Goal: Task Accomplishment & Management: Manage account settings

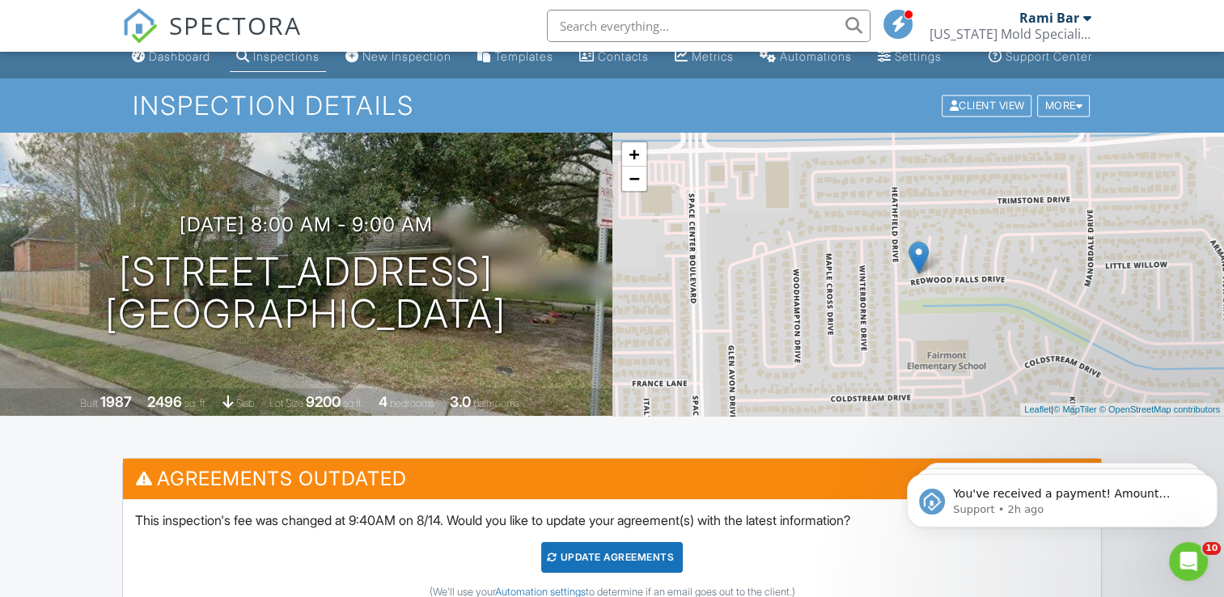
click at [676, 24] on input "text" at bounding box center [709, 26] width 324 height 32
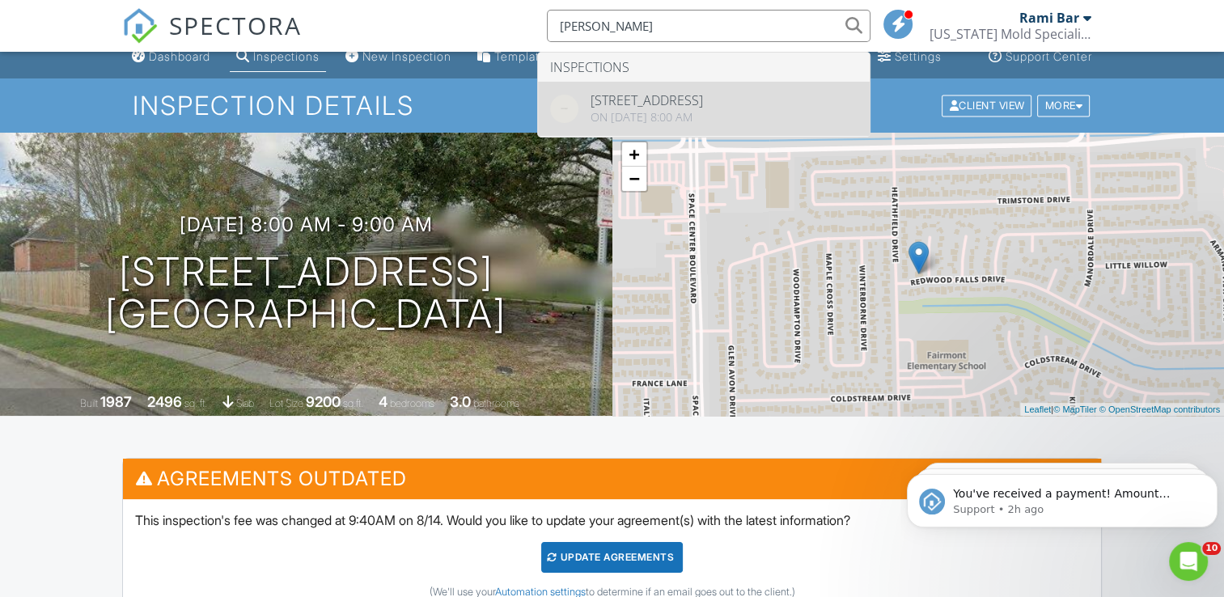
type input "joseph"
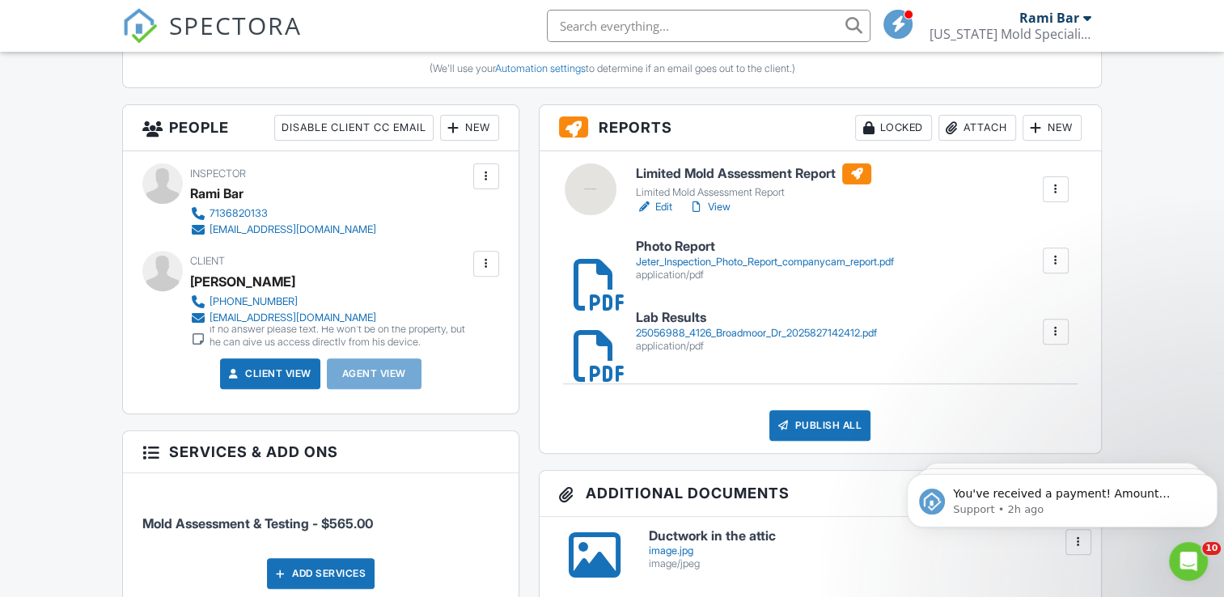
click at [589, 340] on div at bounding box center [581, 332] width 16 height 16
click at [586, 269] on div at bounding box center [581, 260] width 16 height 16
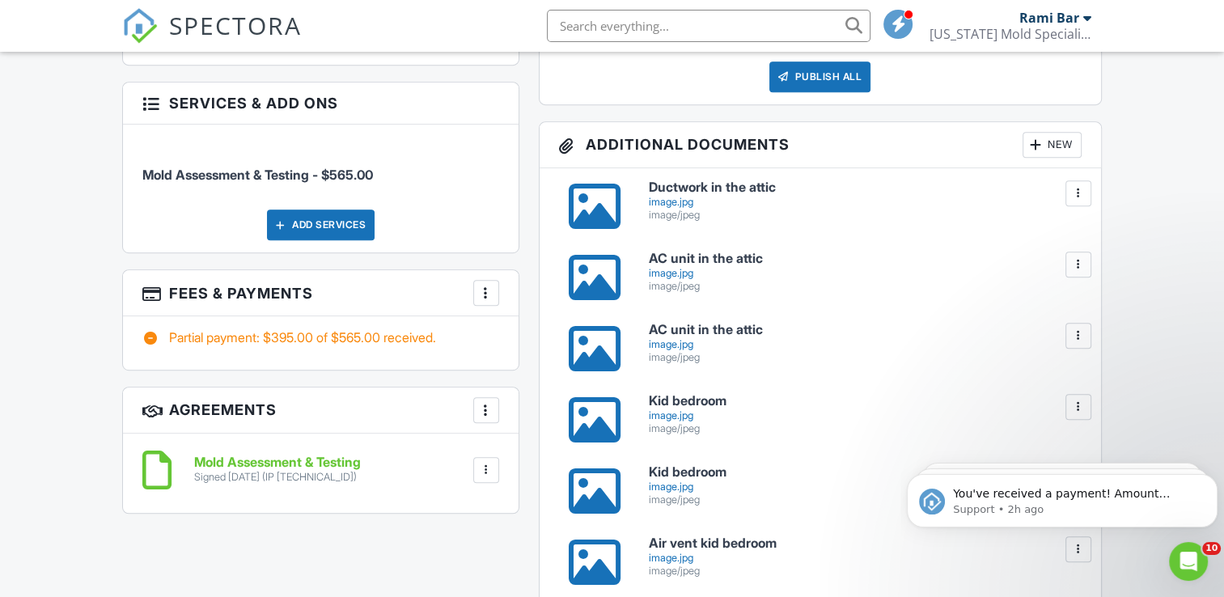
scroll to position [889, 0]
click at [605, 222] on div at bounding box center [594, 206] width 52 height 52
click at [602, 288] on div at bounding box center [594, 277] width 52 height 52
click at [599, 428] on div at bounding box center [594, 419] width 52 height 52
click at [600, 511] on div at bounding box center [594, 490] width 52 height 52
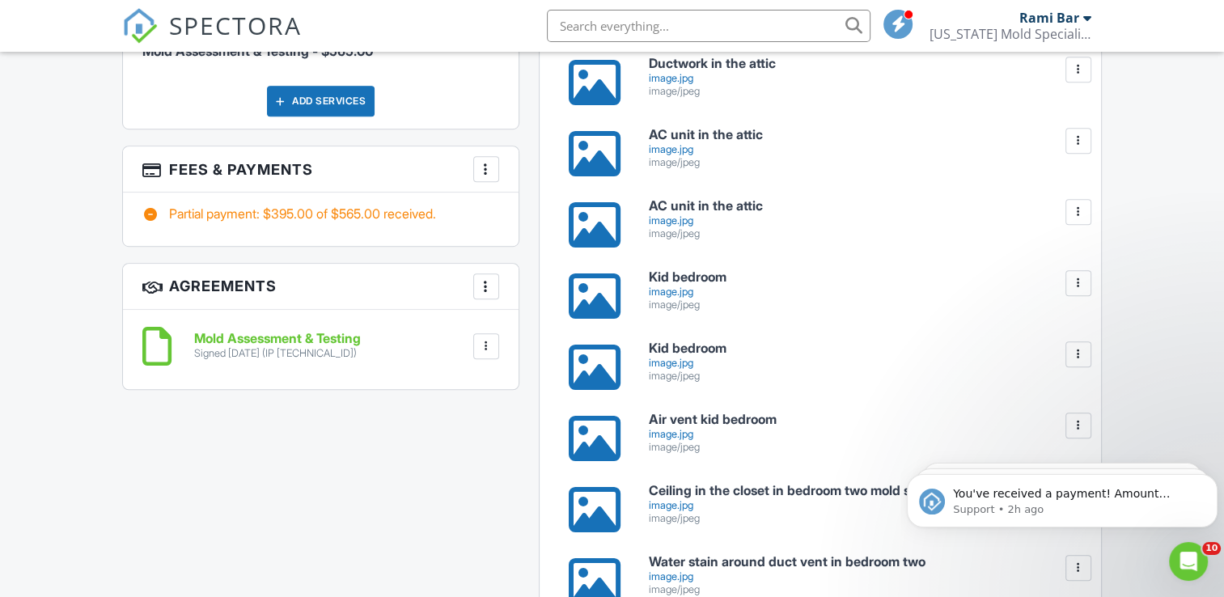
scroll to position [1015, 0]
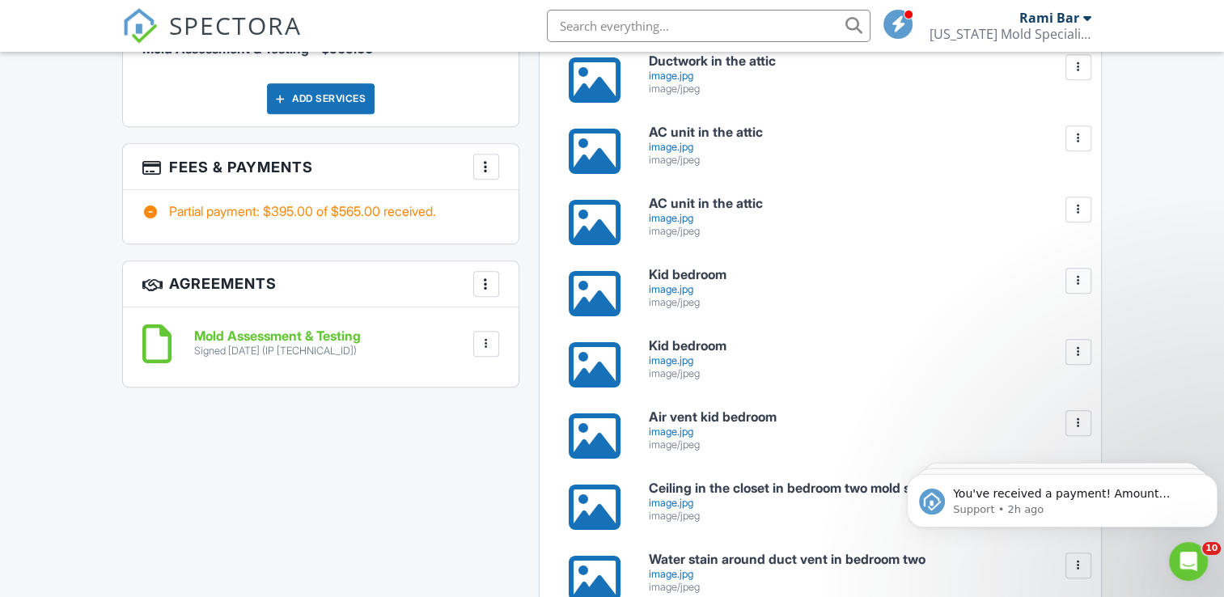
click at [605, 443] on div at bounding box center [594, 436] width 52 height 52
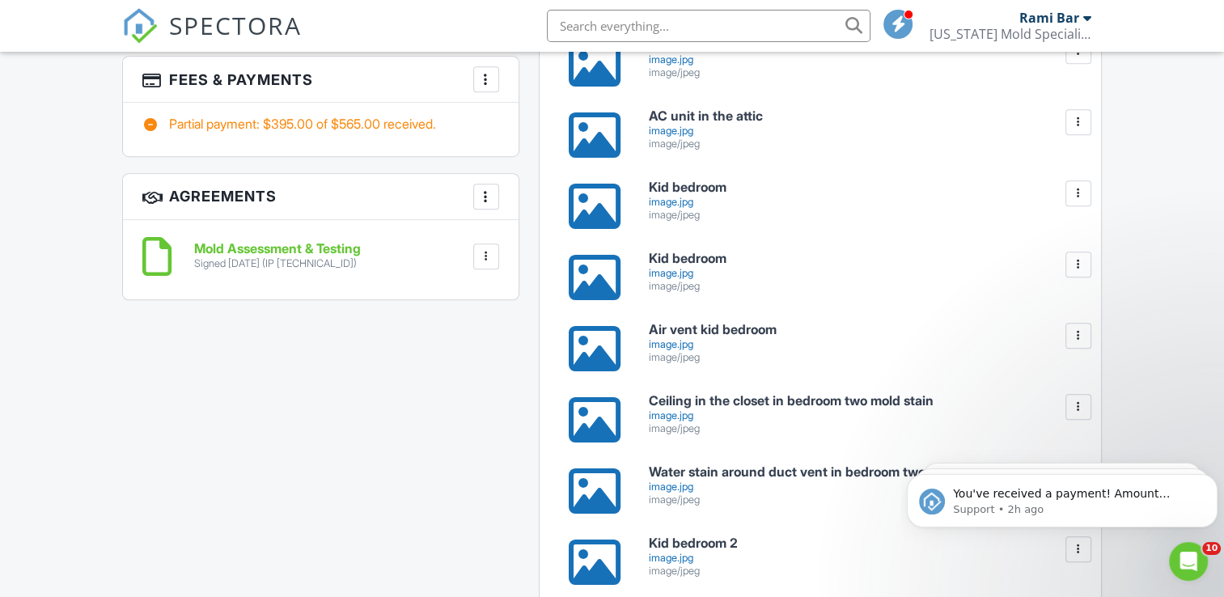
click at [602, 445] on div at bounding box center [594, 420] width 52 height 52
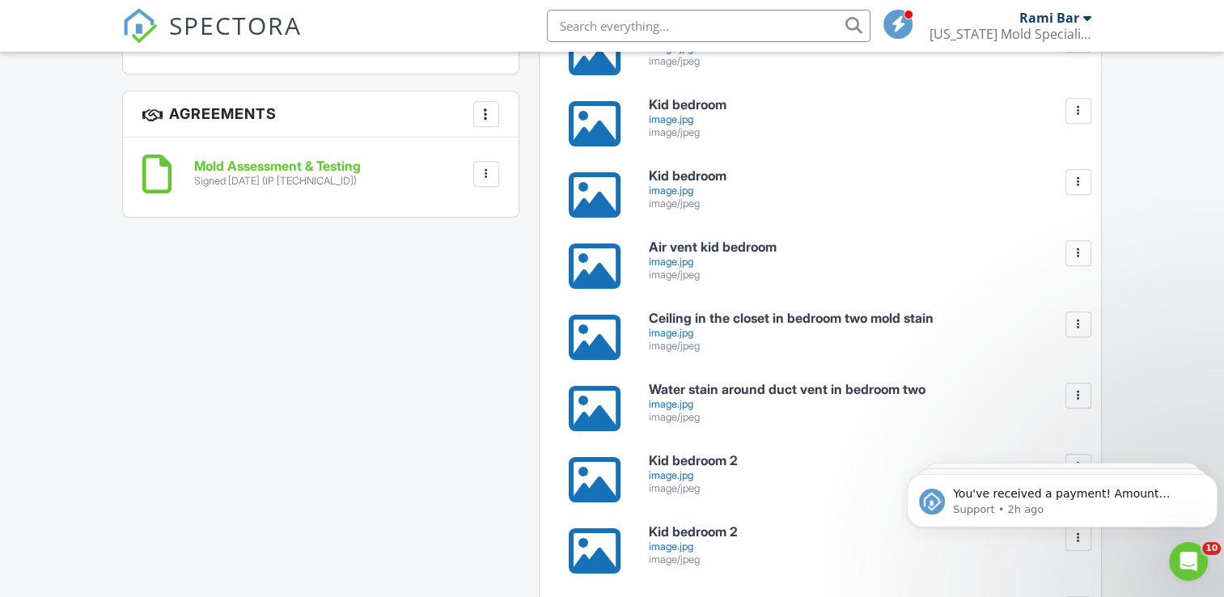
scroll to position [1197, 0]
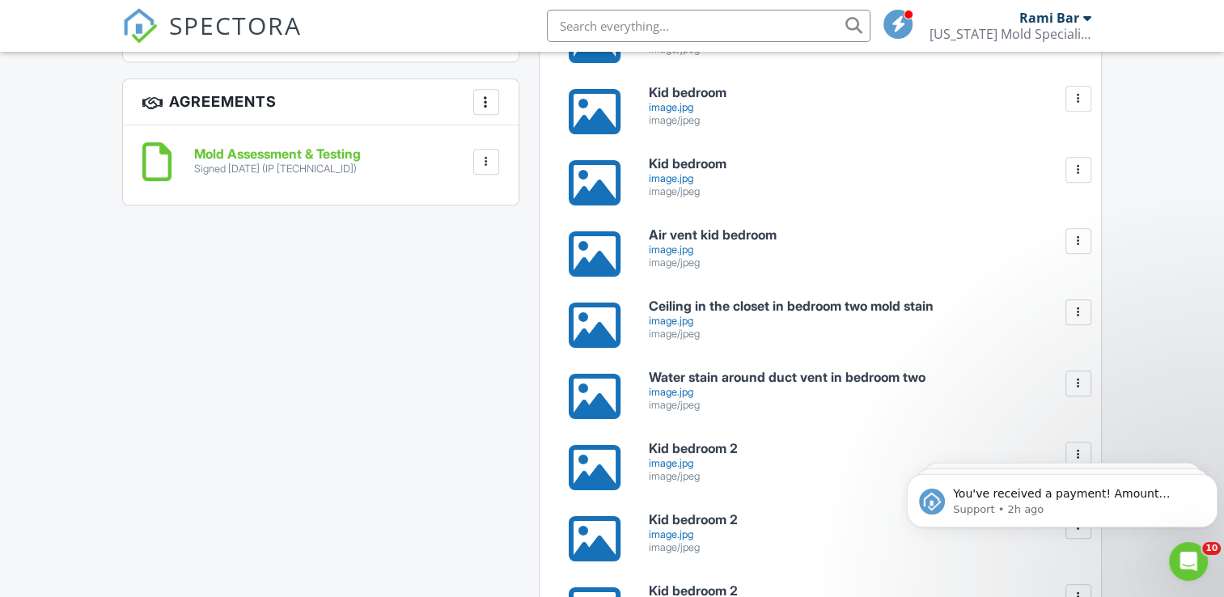
click at [597, 411] on div at bounding box center [594, 397] width 52 height 52
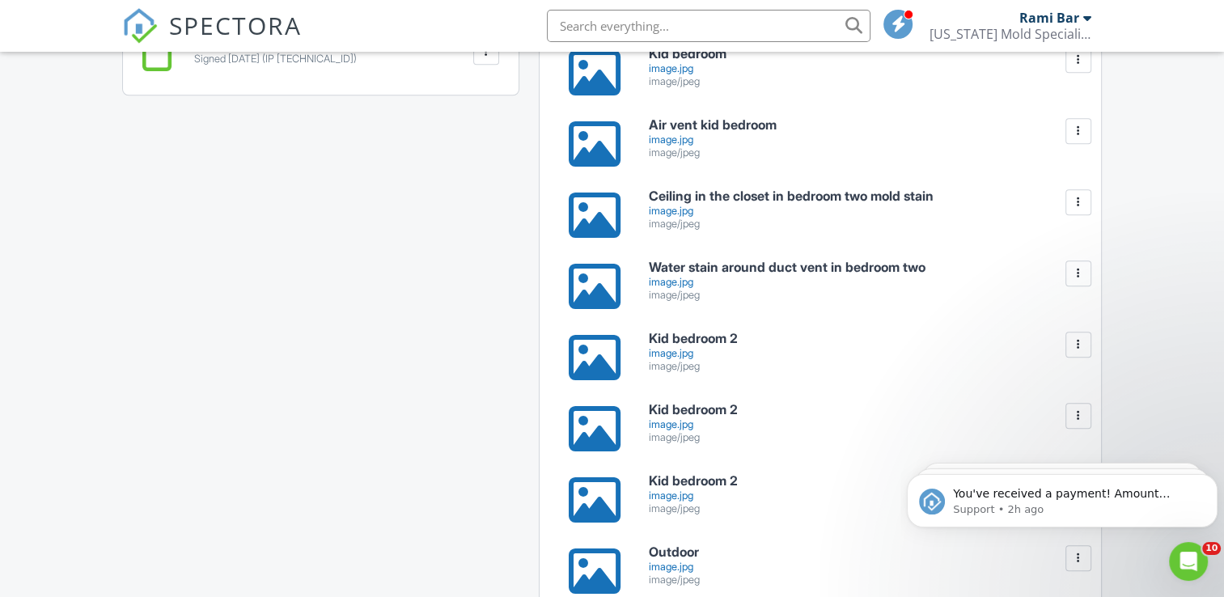
scroll to position [1321, 0]
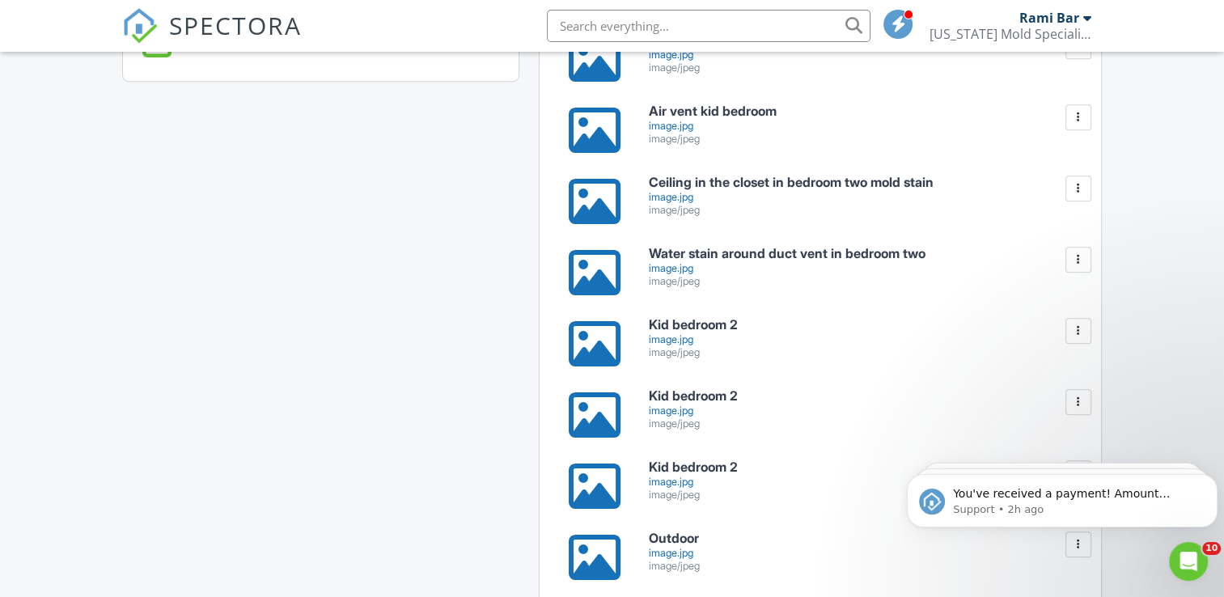
click at [599, 354] on div at bounding box center [594, 344] width 52 height 52
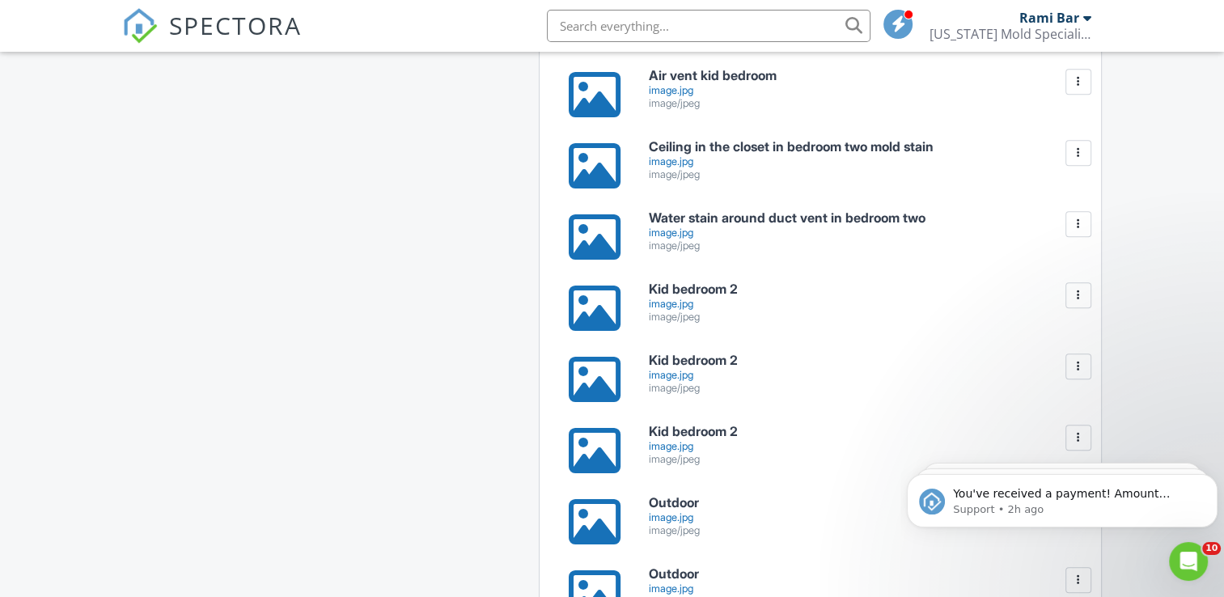
scroll to position [1358, 0]
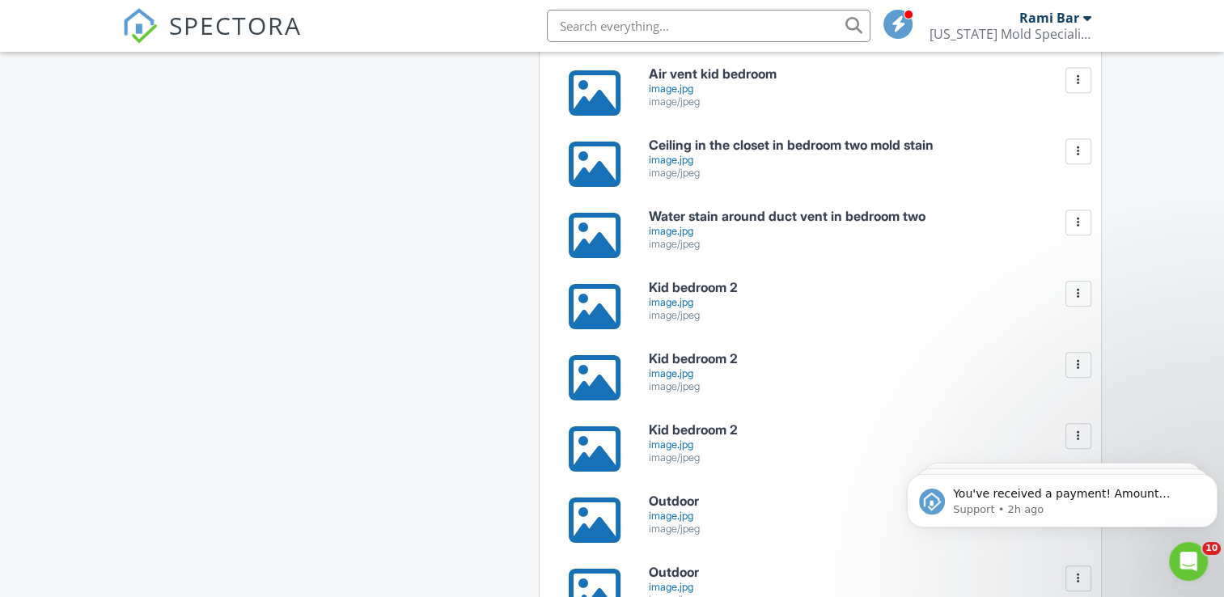
click at [601, 397] on div at bounding box center [594, 378] width 52 height 52
click at [590, 471] on div at bounding box center [594, 449] width 52 height 52
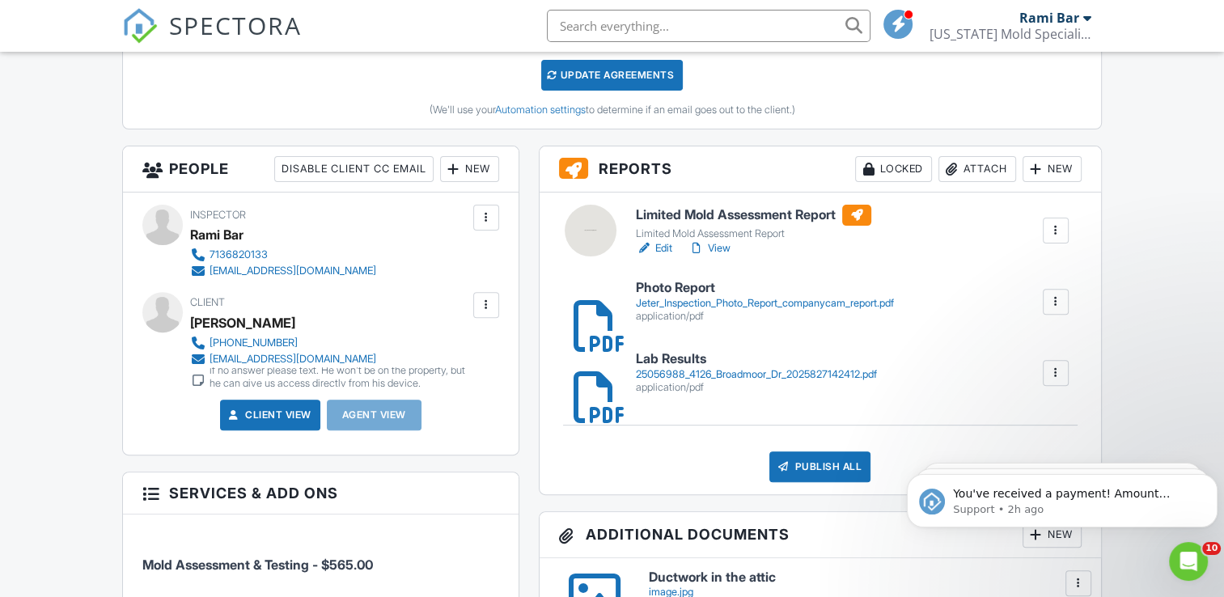
scroll to position [492, 0]
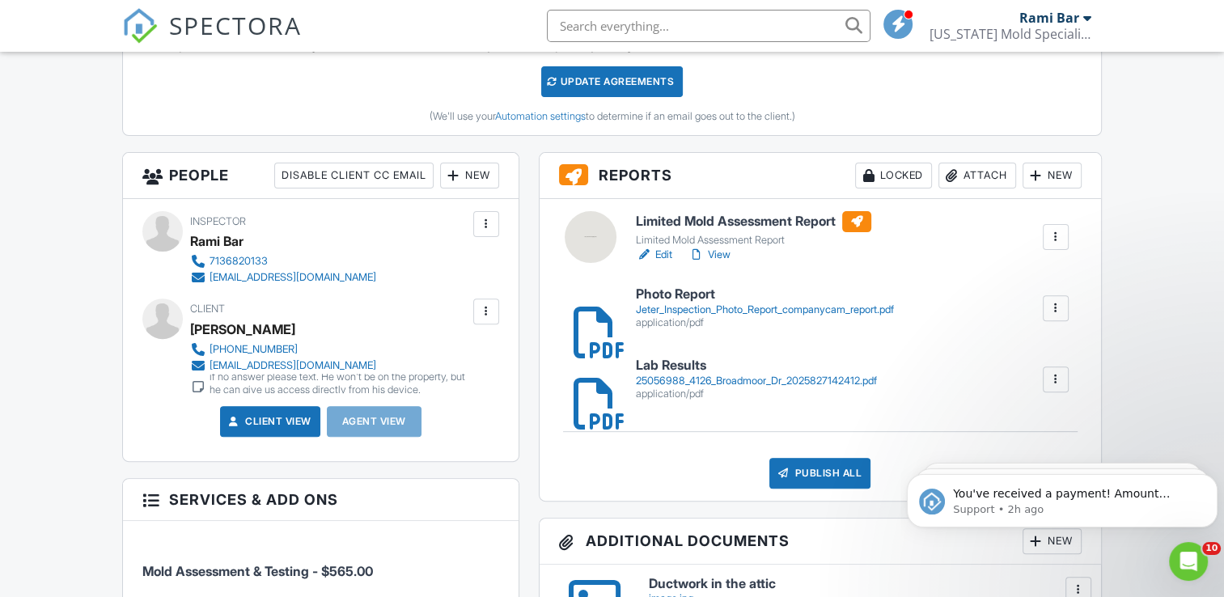
click at [690, 221] on div "Limited Mold Assessment Report Limited Mold Assessment Report Edit View Quick P…" at bounding box center [821, 350] width 562 height 302
click at [686, 232] on h6 "Limited Mold Assessment Report" at bounding box center [753, 221] width 235 height 21
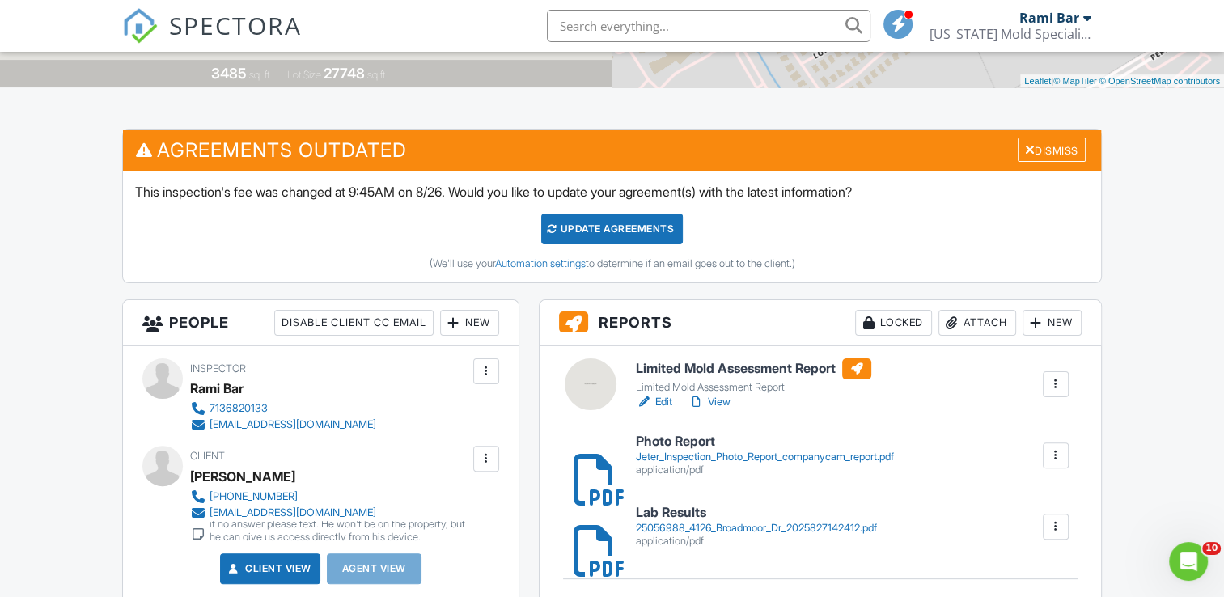
scroll to position [339, 0]
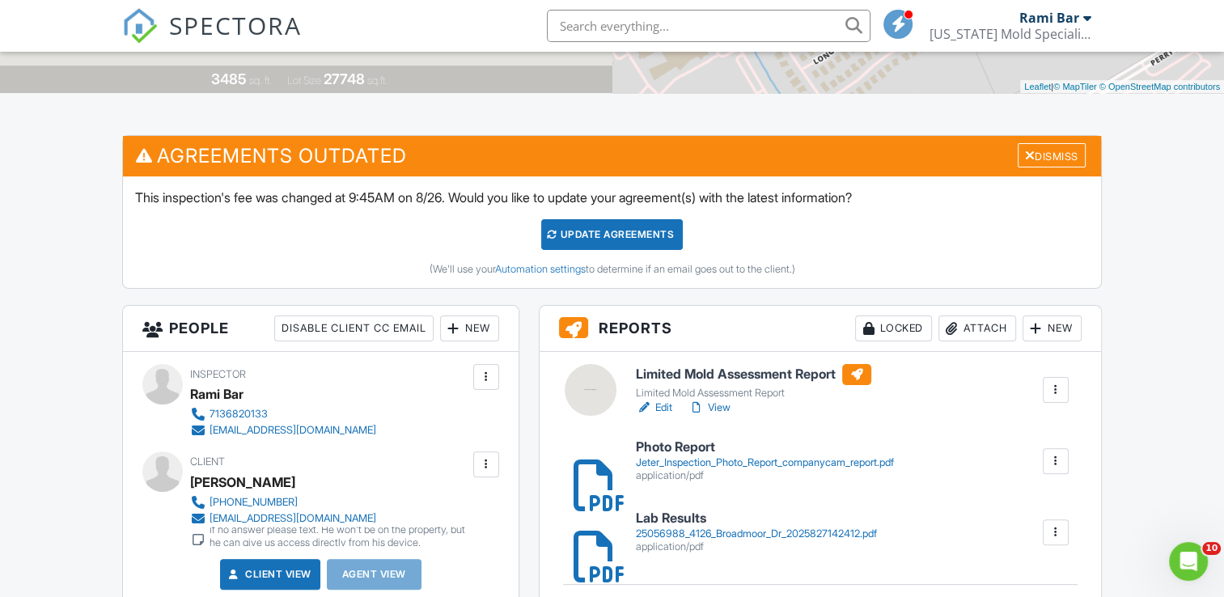
click at [692, 385] on h6 "Limited Mold Assessment Report" at bounding box center [753, 374] width 235 height 21
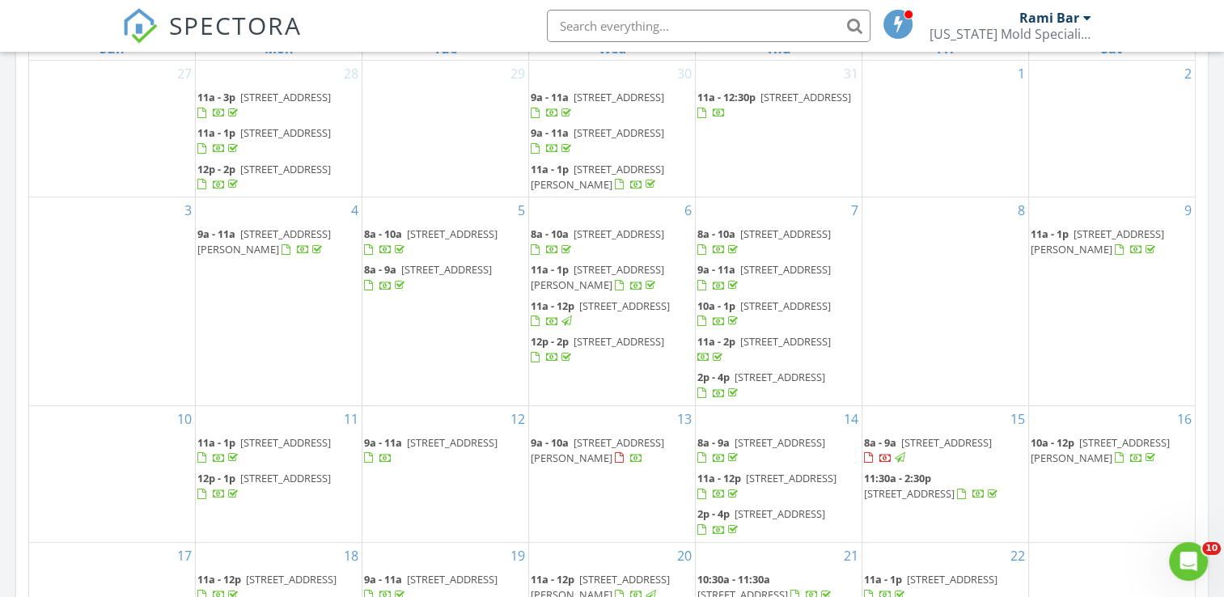
scroll to position [812, 0]
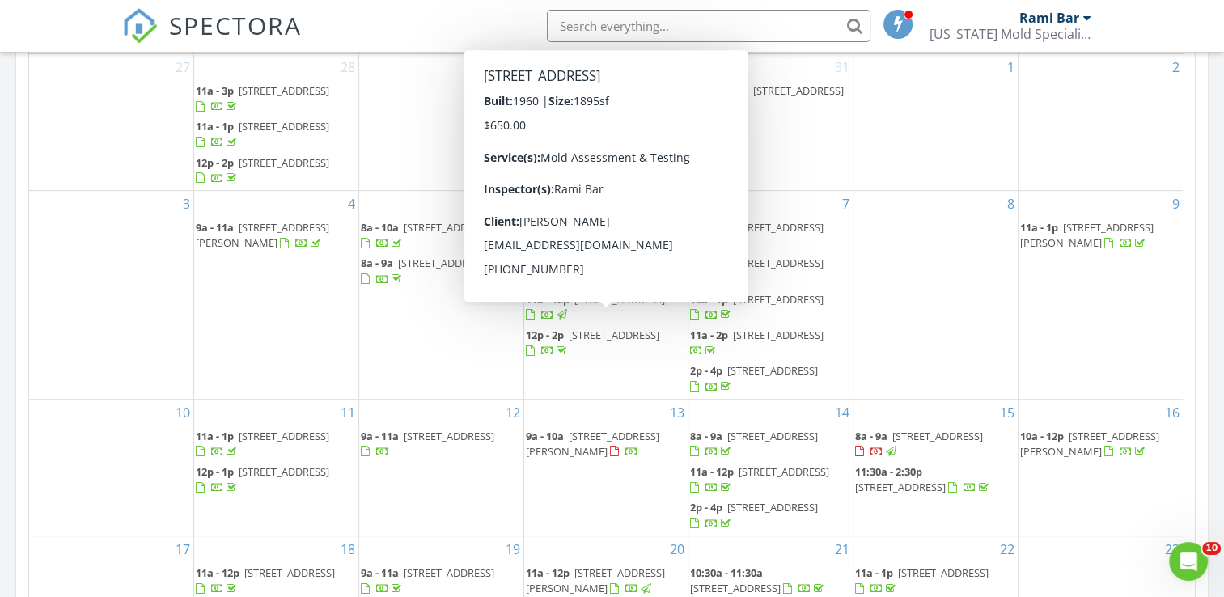
click at [741, 334] on span "4429 Woodside St, Houston 77023" at bounding box center [778, 335] width 91 height 15
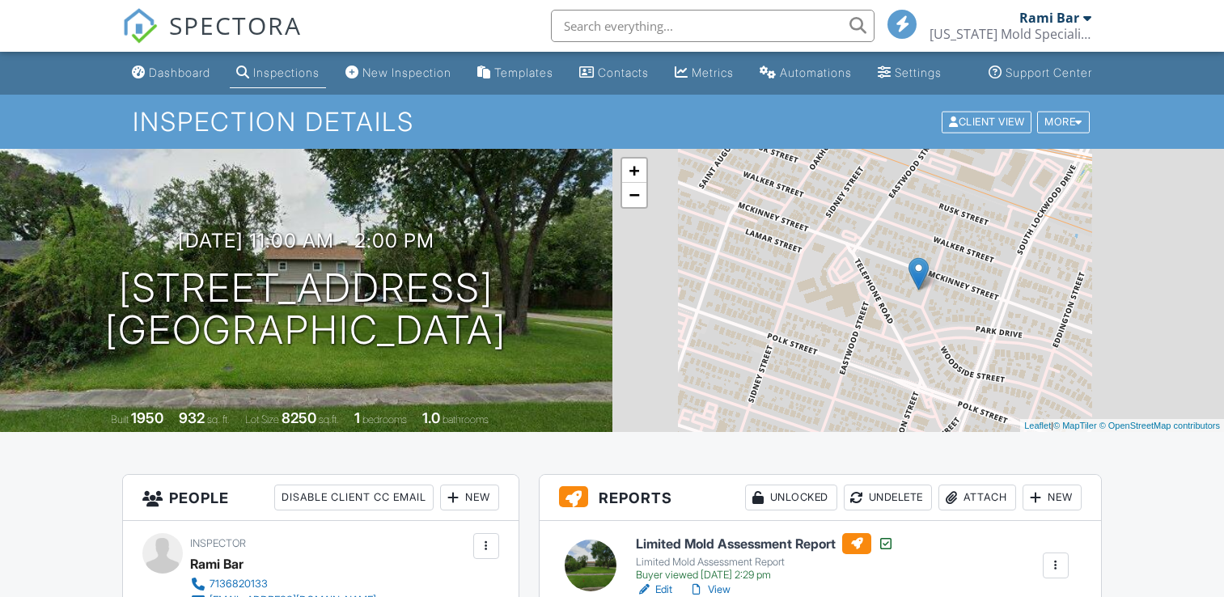
scroll to position [395, 0]
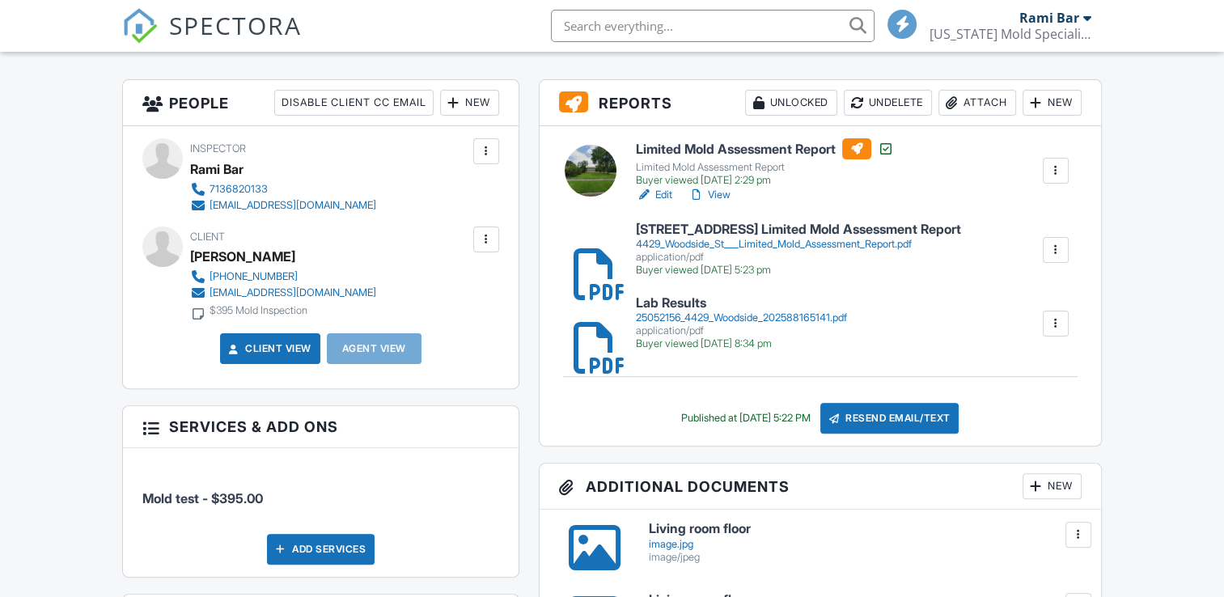
click at [610, 197] on div at bounding box center [591, 171] width 52 height 52
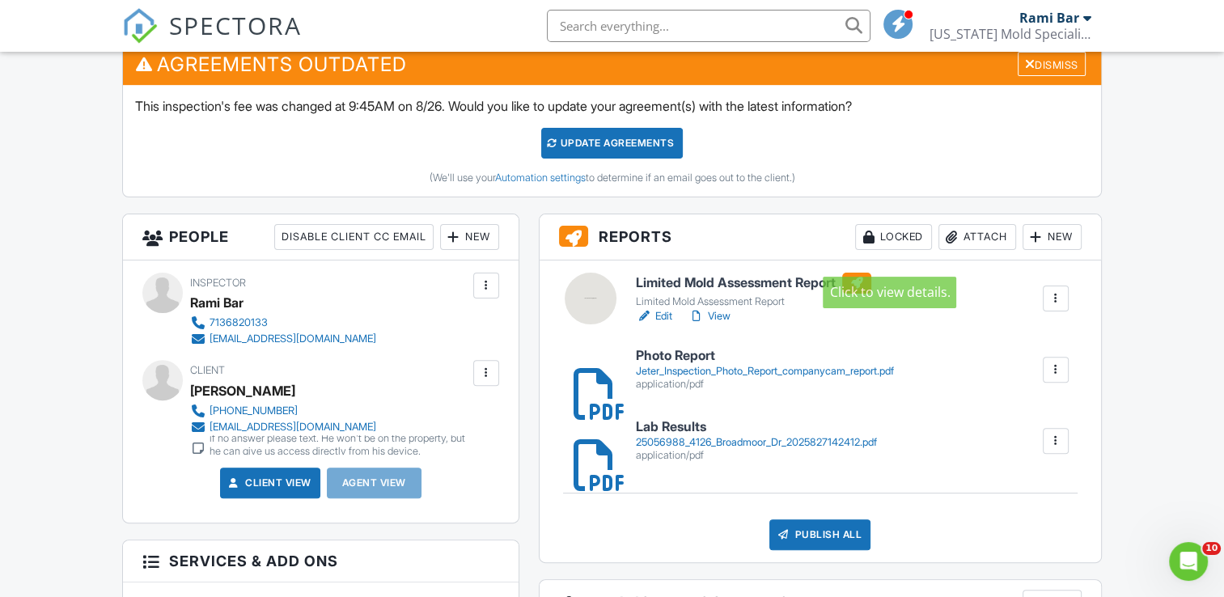
click at [961, 248] on div "Attach" at bounding box center [978, 237] width 78 height 26
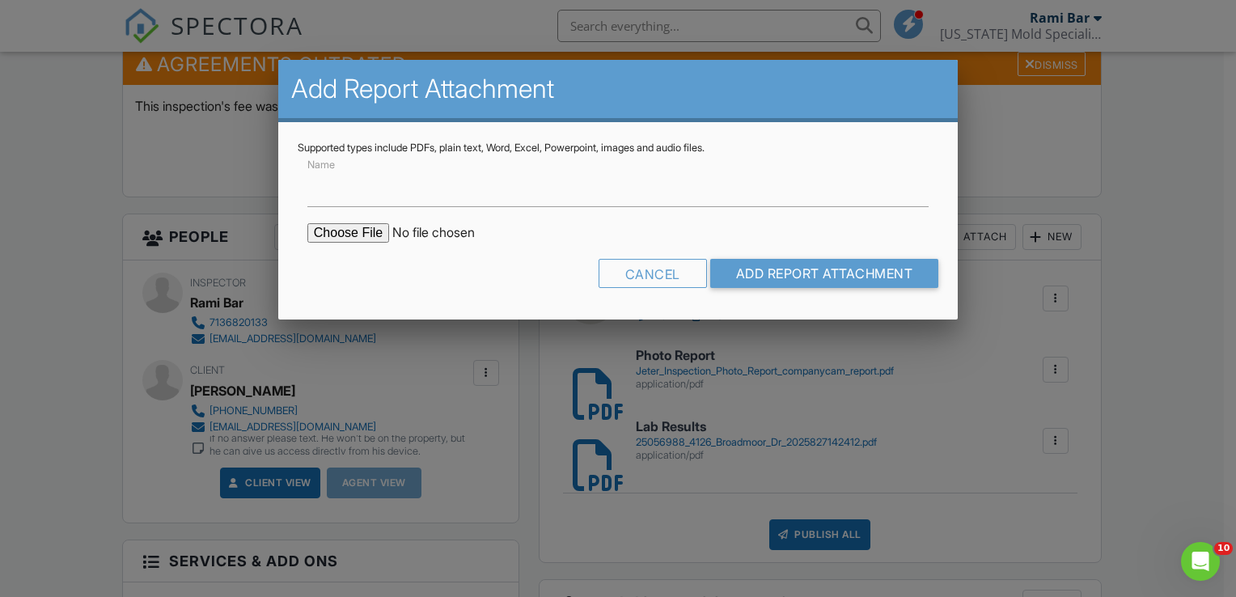
click at [375, 233] on input "file" at bounding box center [444, 232] width 275 height 19
type input "C:\fakepath\4126_Broadmoor_Dr___Limited_Mold_Assessment_Report.pdf"
click at [780, 276] on input "Add Report Attachment" at bounding box center [824, 273] width 229 height 29
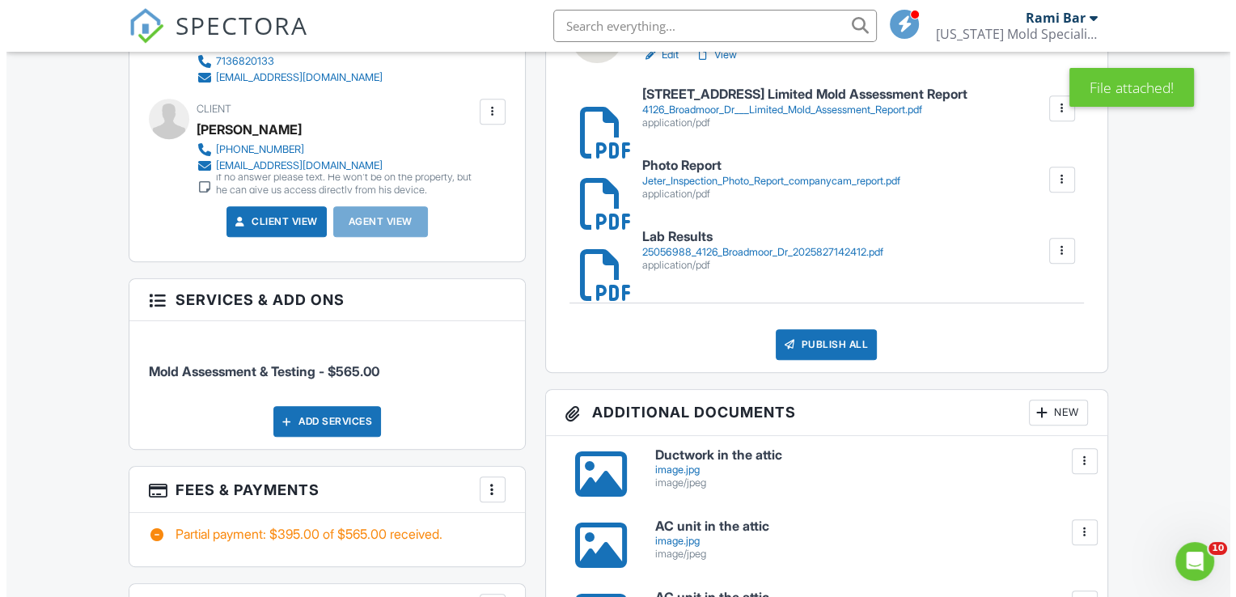
scroll to position [693, 0]
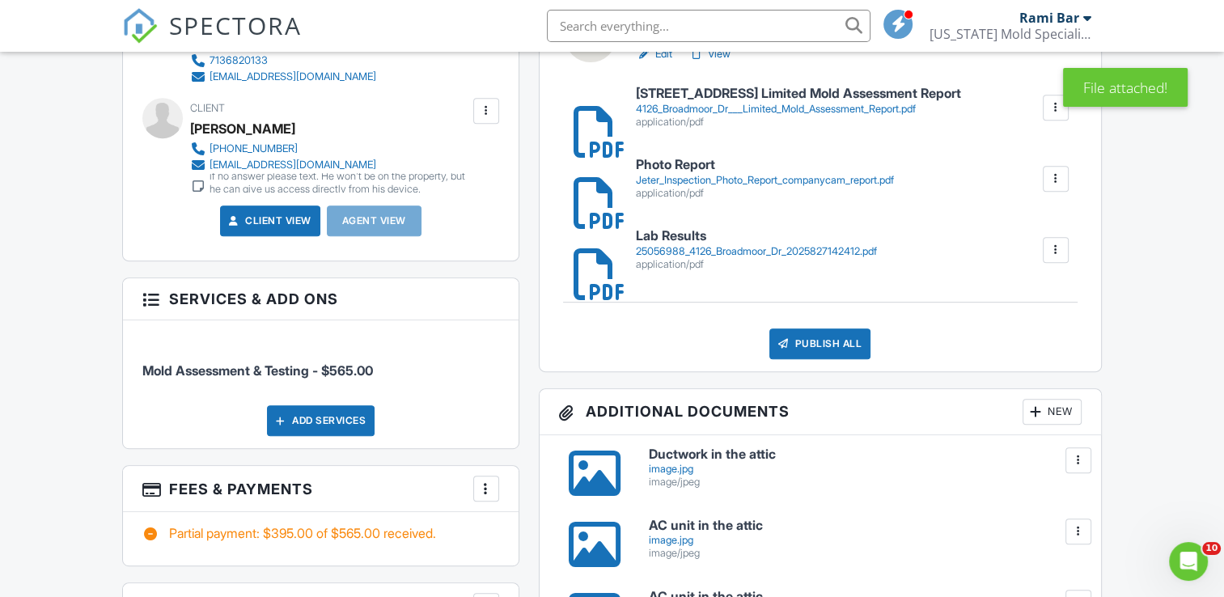
click at [809, 359] on div "Publish All" at bounding box center [820, 344] width 101 height 31
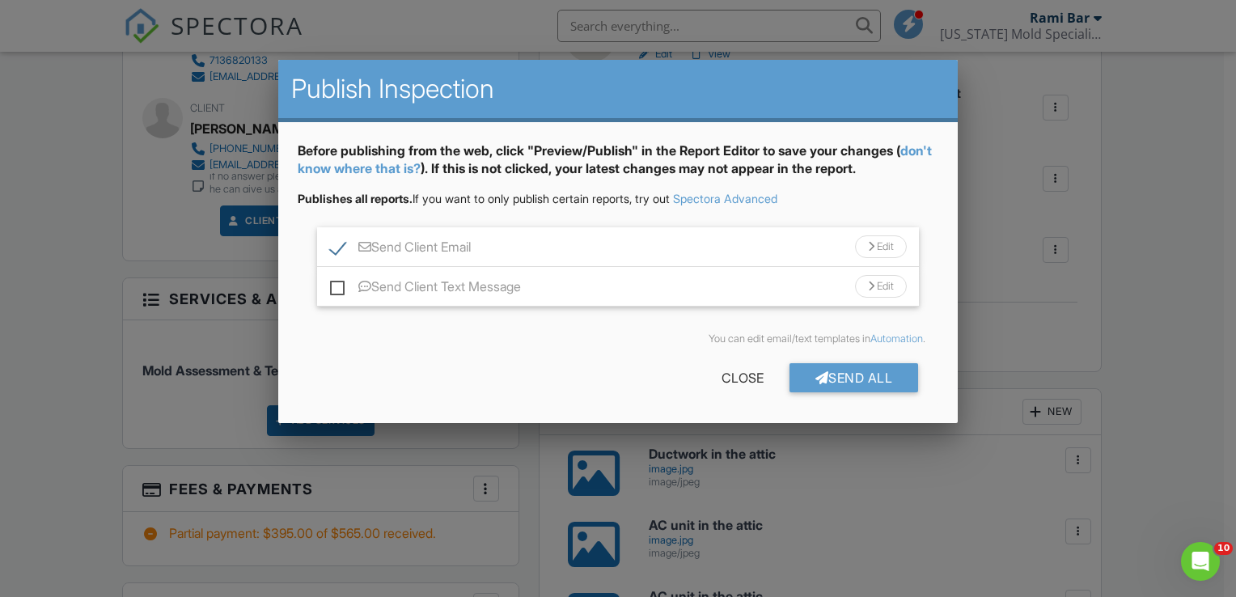
click at [337, 290] on label "Send Client Text Message" at bounding box center [425, 289] width 191 height 20
click at [337, 284] on input "Send Client Text Message" at bounding box center [335, 279] width 11 height 11
checkbox input "true"
click at [882, 381] on div "Send All" at bounding box center [854, 377] width 129 height 29
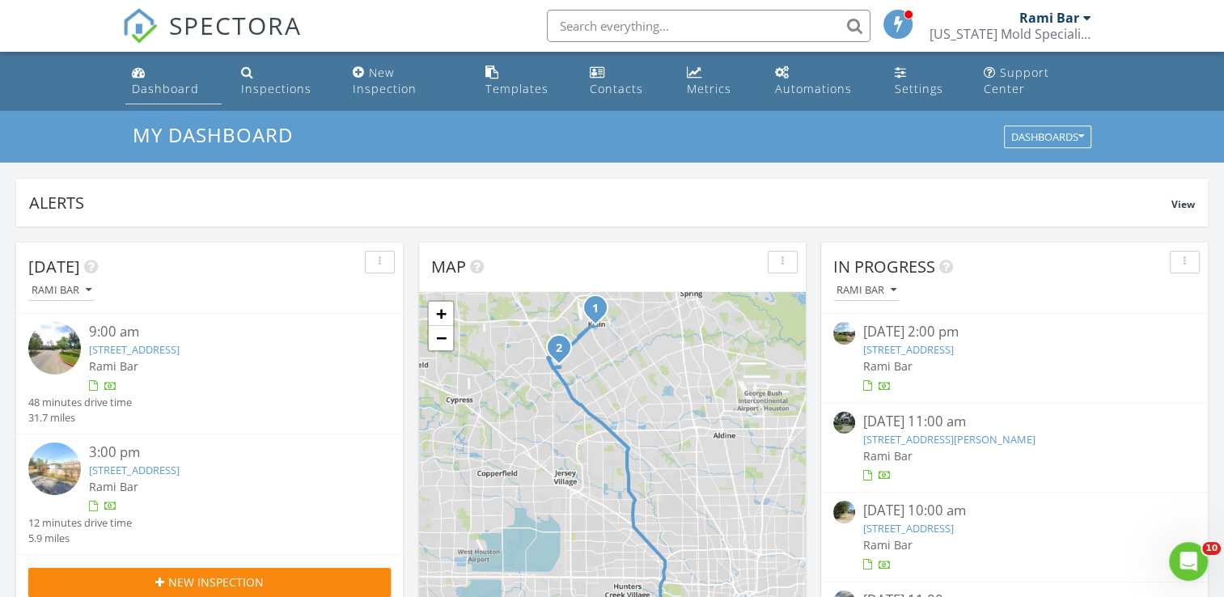
click at [179, 83] on div "Dashboard" at bounding box center [165, 88] width 67 height 15
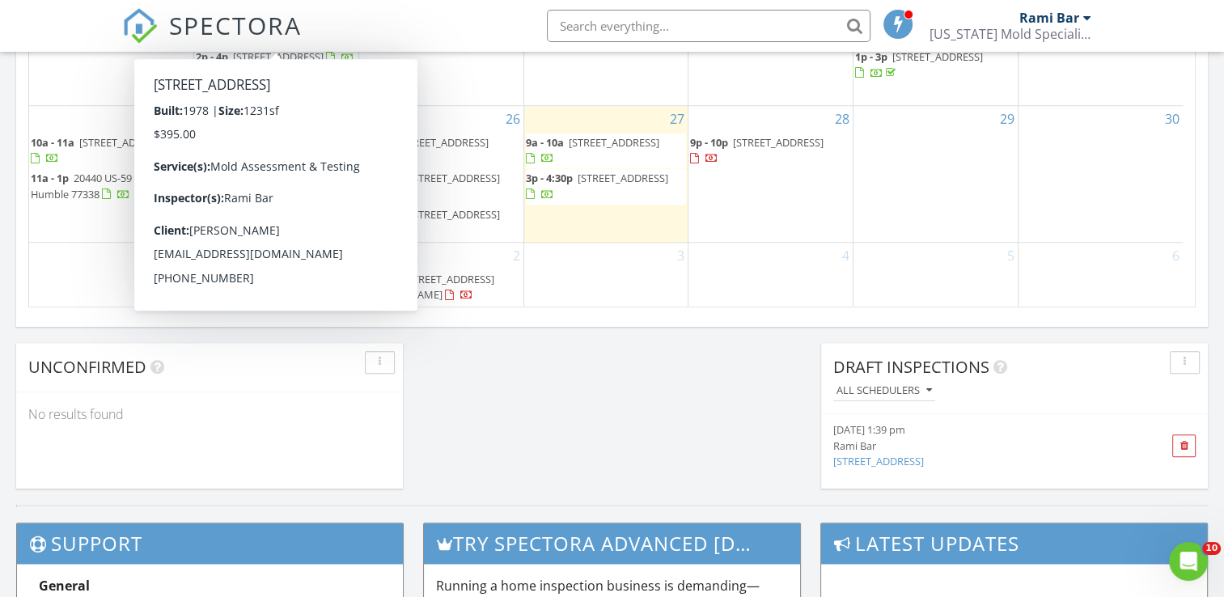
scroll to position [219, 0]
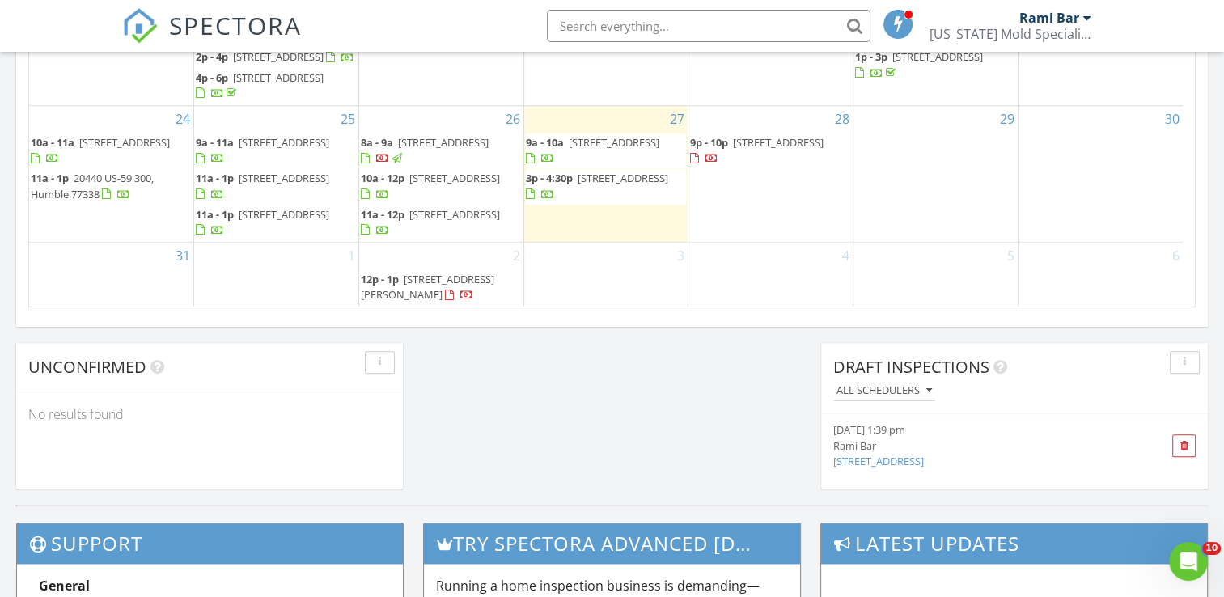
click at [621, 24] on input "text" at bounding box center [709, 26] width 324 height 32
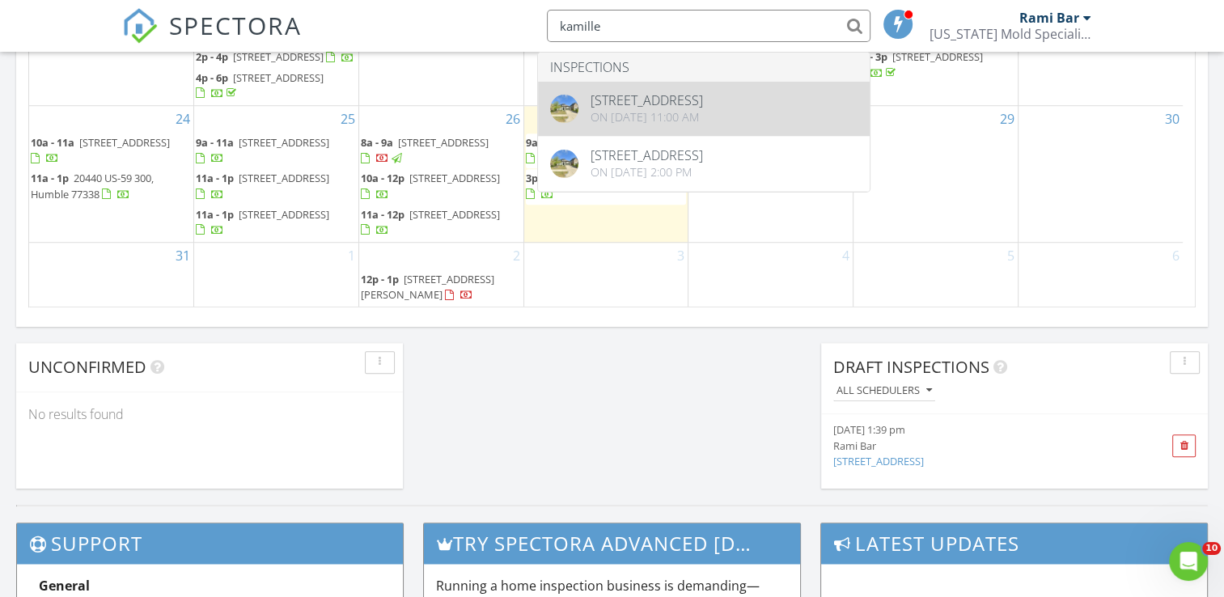
type input "kamille"
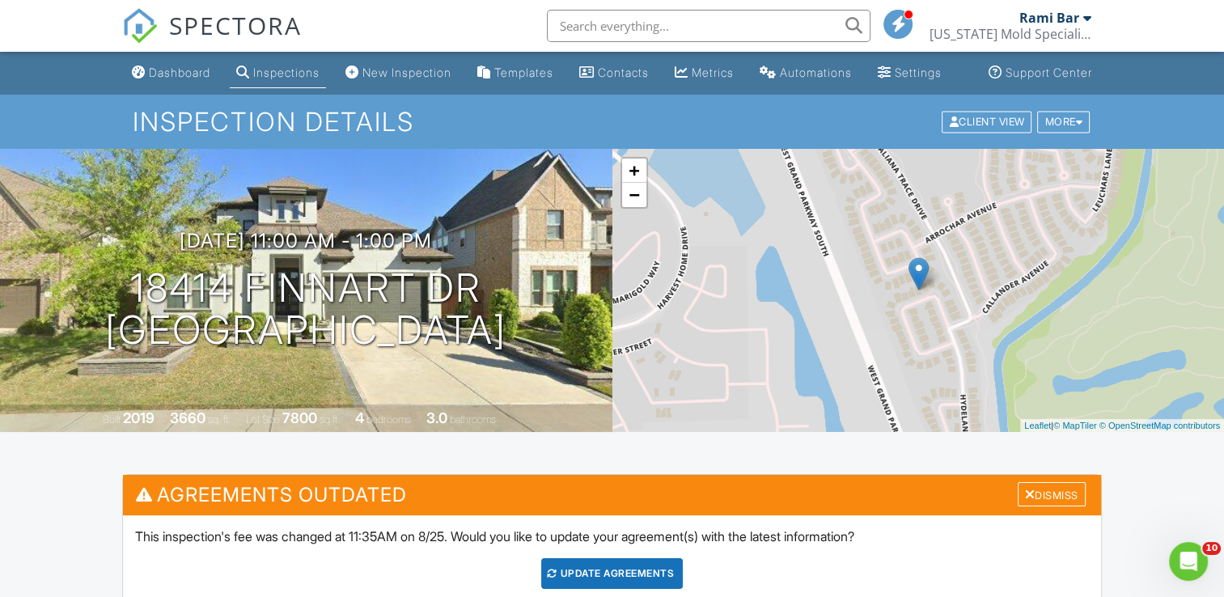
click at [657, 95] on li "Contacts" at bounding box center [614, 73] width 89 height 43
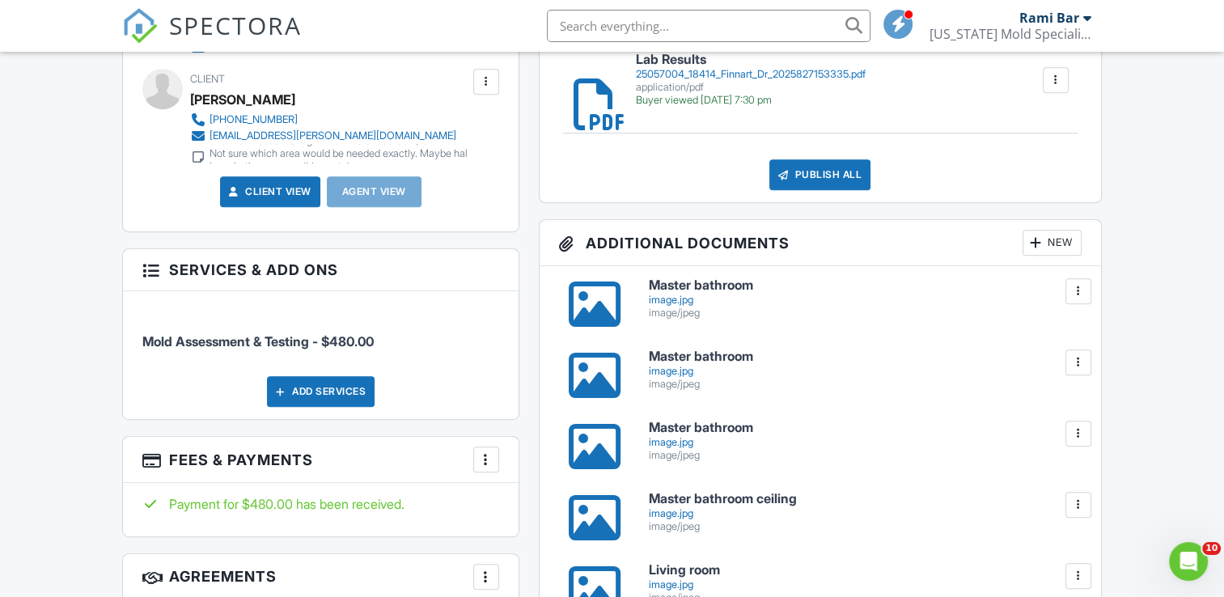
scroll to position [723, 0]
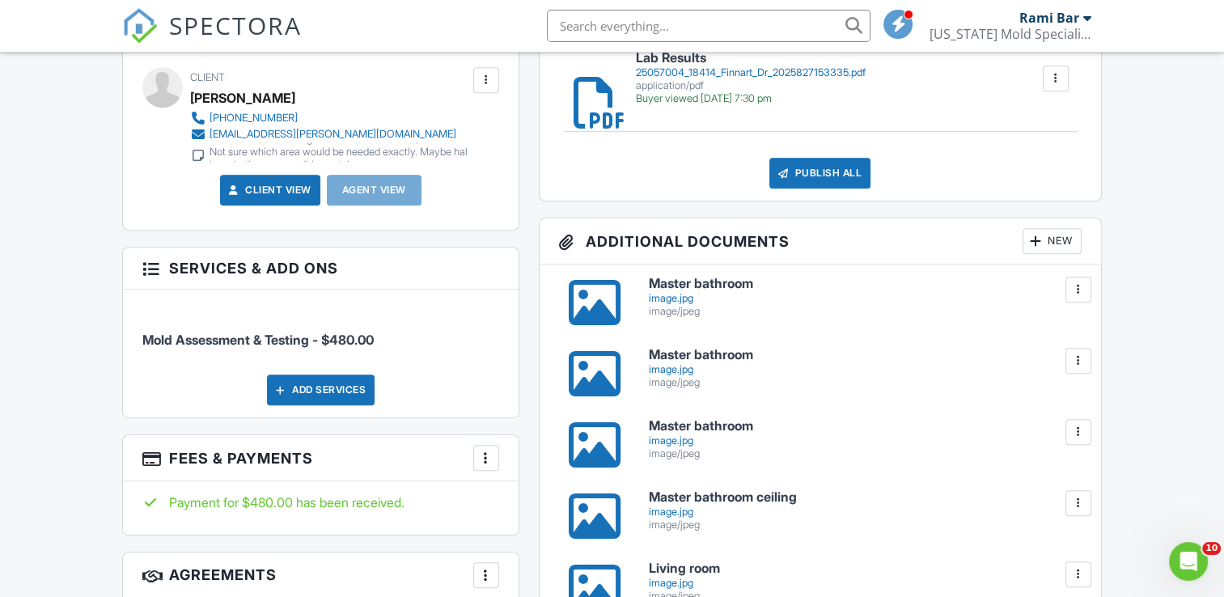
click at [600, 314] on div at bounding box center [594, 303] width 52 height 52
click at [604, 394] on div at bounding box center [594, 374] width 52 height 52
click at [598, 469] on div at bounding box center [594, 445] width 52 height 52
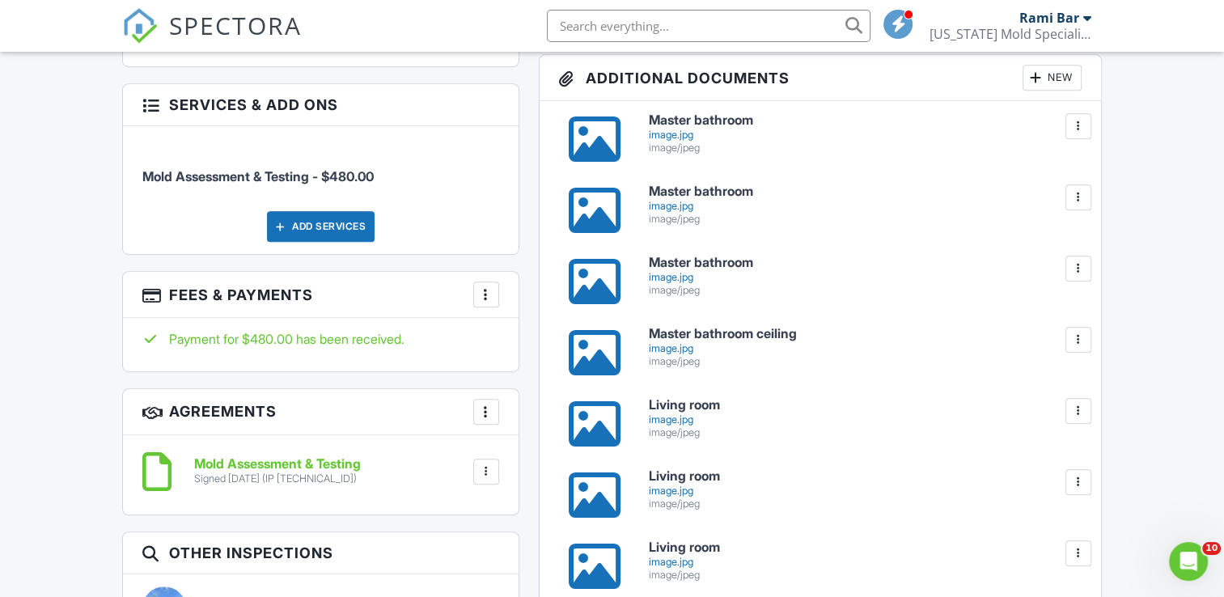
scroll to position [887, 0]
click at [595, 358] on div at bounding box center [594, 353] width 52 height 52
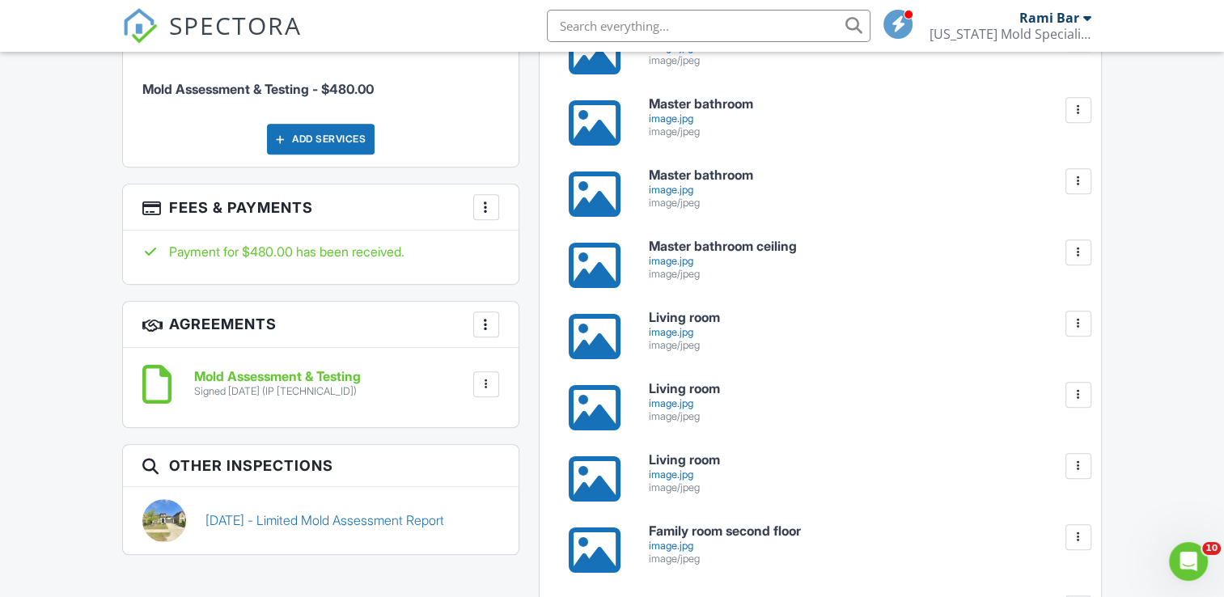
click at [603, 348] on div at bounding box center [594, 337] width 52 height 52
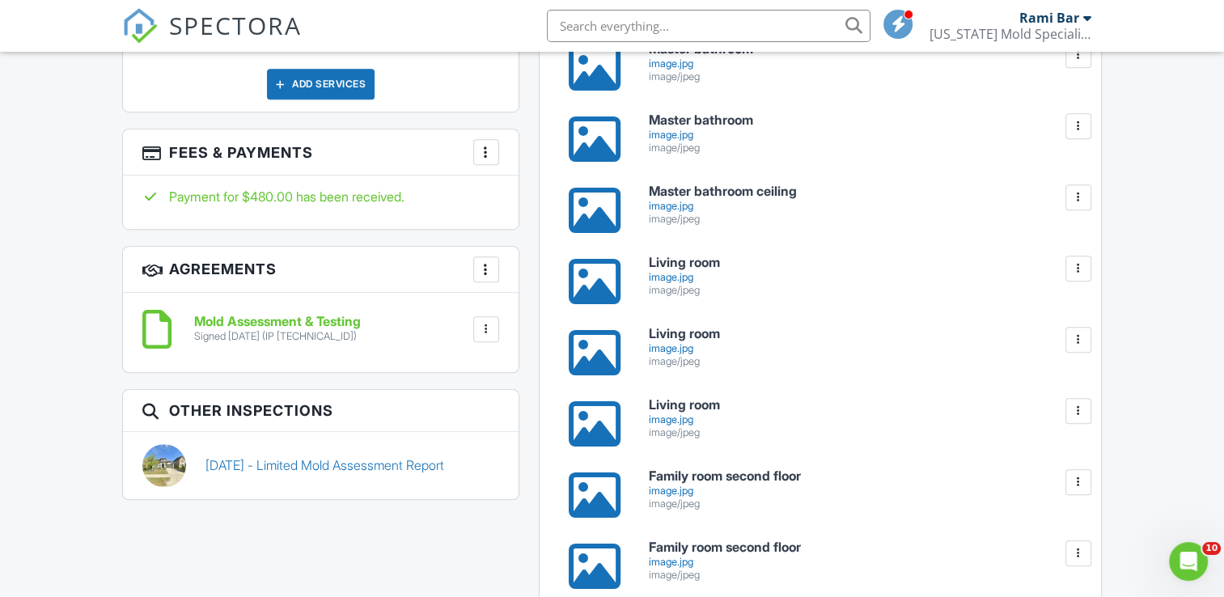
scroll to position [1033, 0]
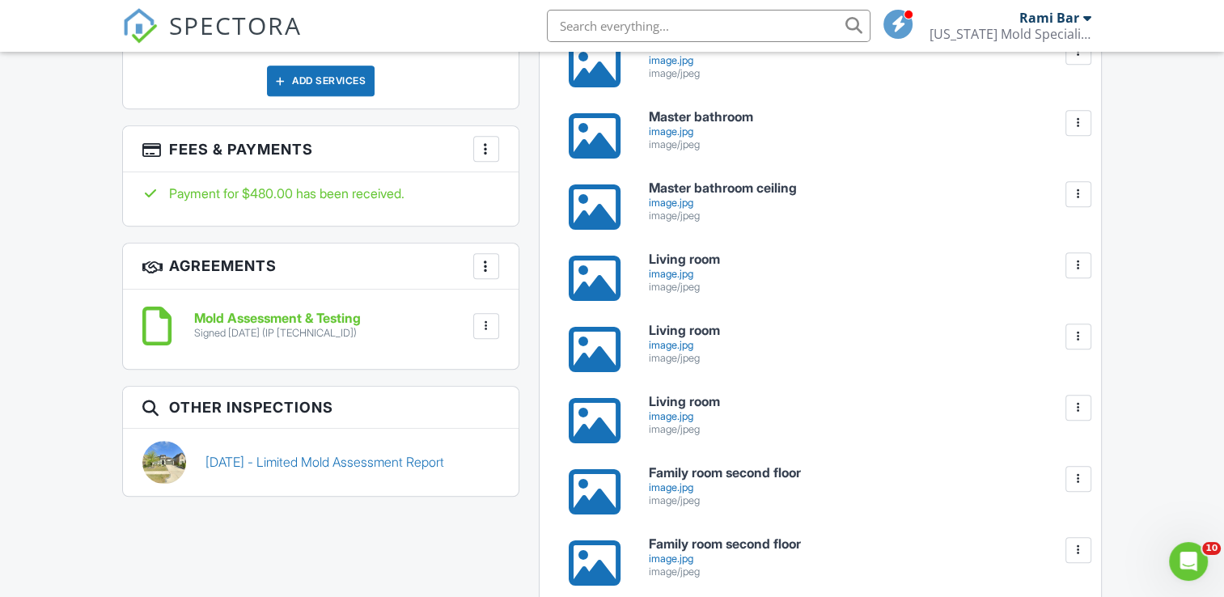
click at [583, 292] on div at bounding box center [594, 278] width 52 height 52
click at [609, 362] on div at bounding box center [594, 350] width 52 height 52
click at [600, 447] on div at bounding box center [594, 421] width 52 height 52
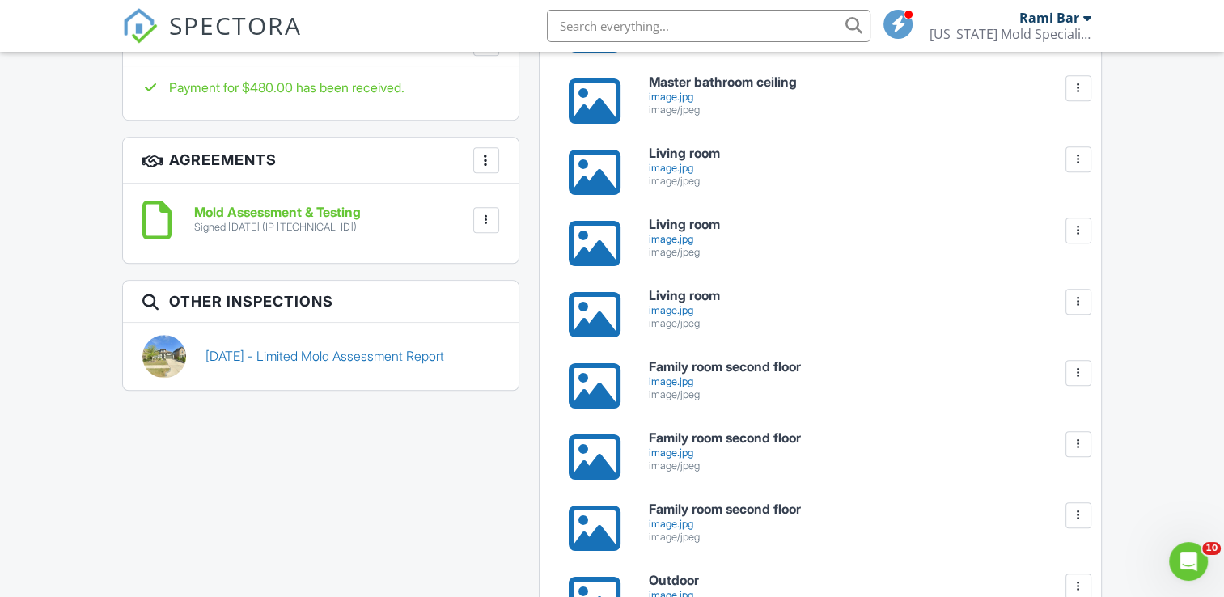
scroll to position [1148, 0]
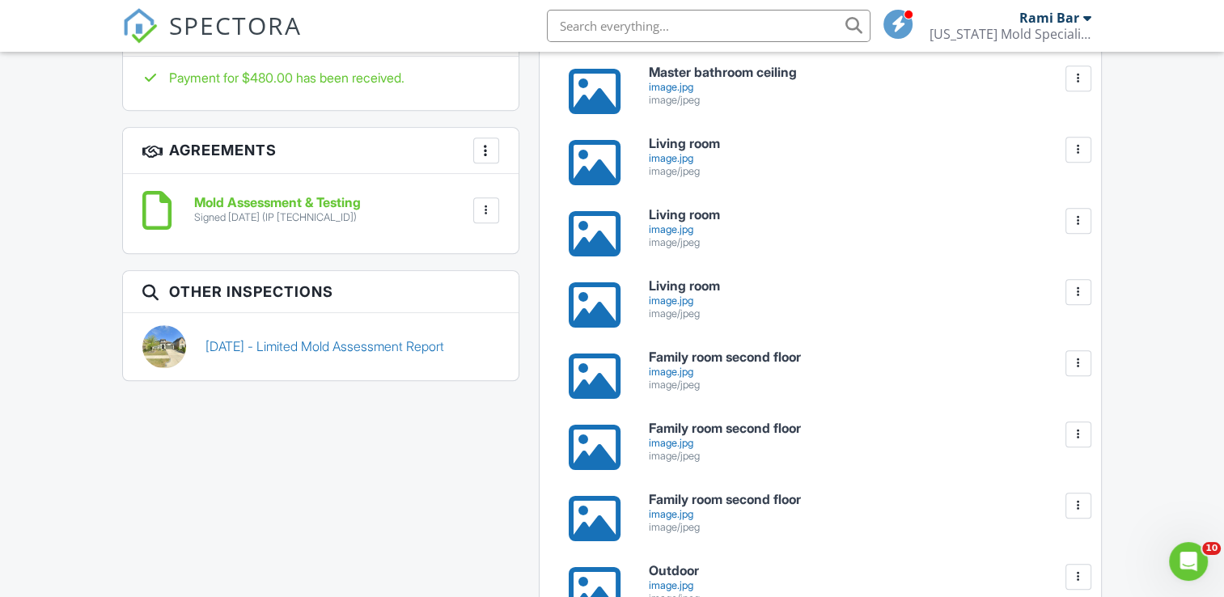
click at [599, 384] on div at bounding box center [594, 376] width 52 height 52
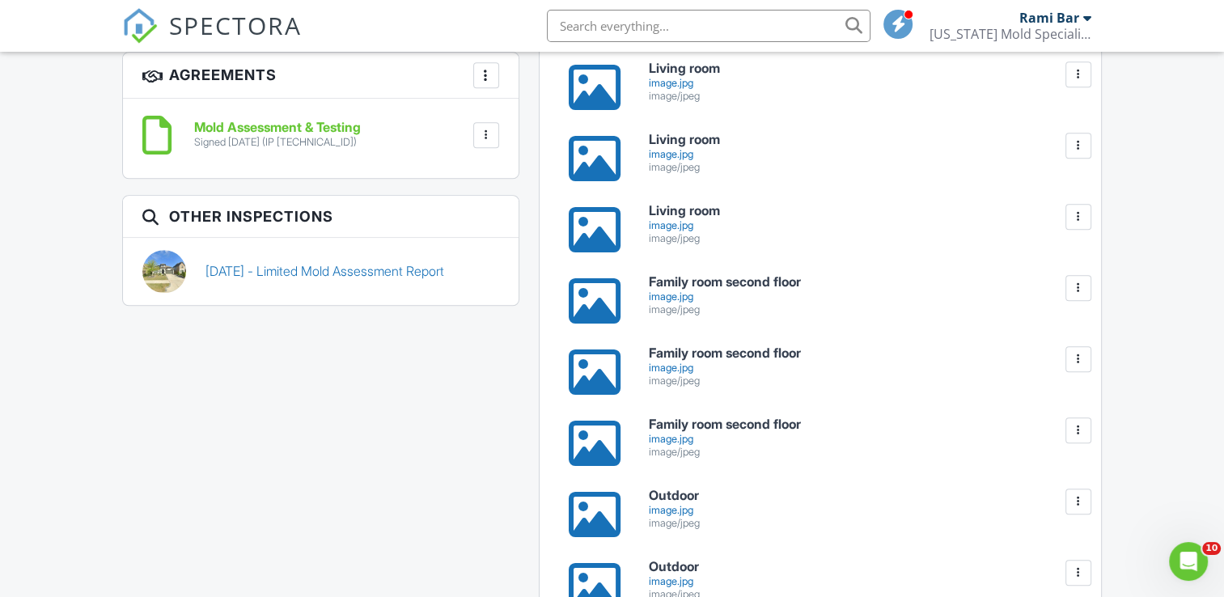
scroll to position [1225, 0]
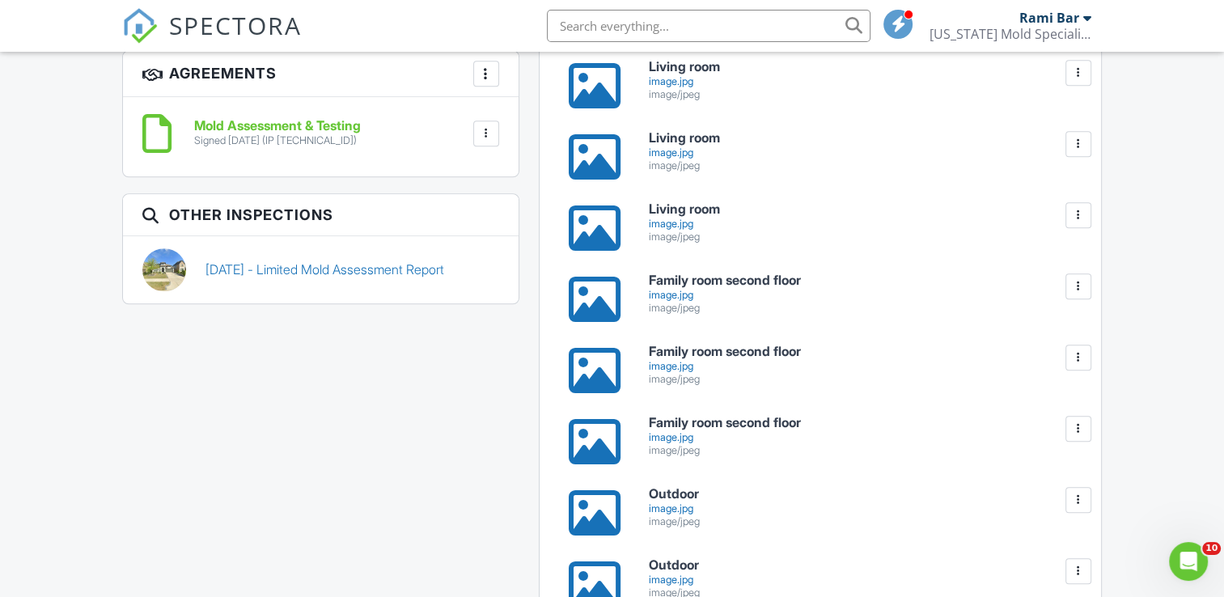
click at [593, 380] on div at bounding box center [594, 371] width 52 height 52
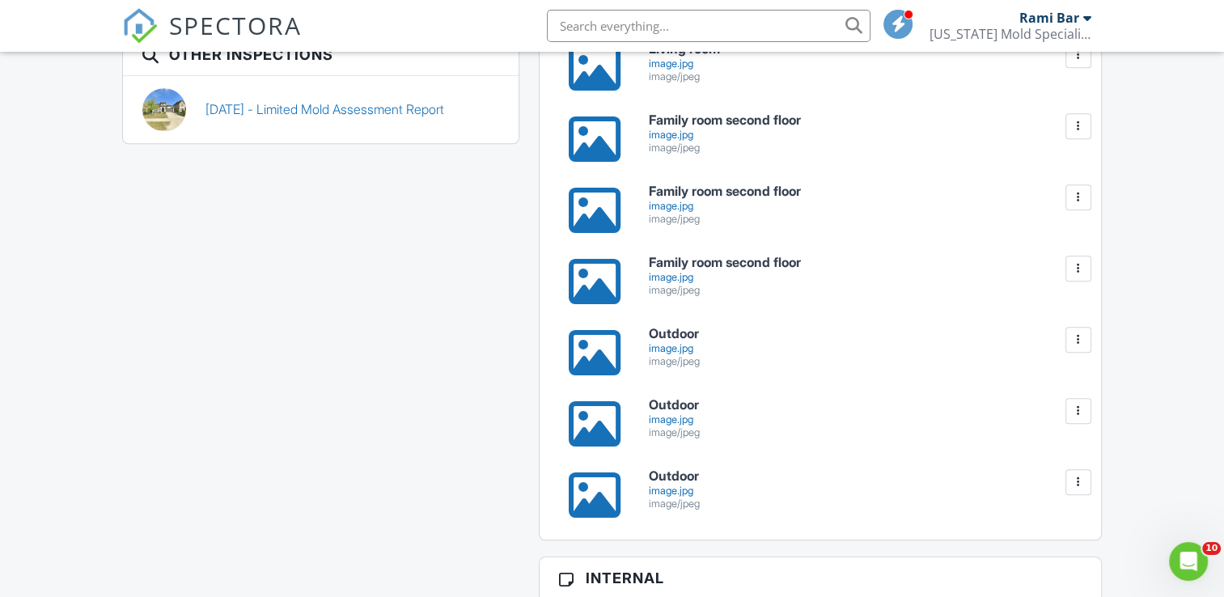
scroll to position [1389, 0]
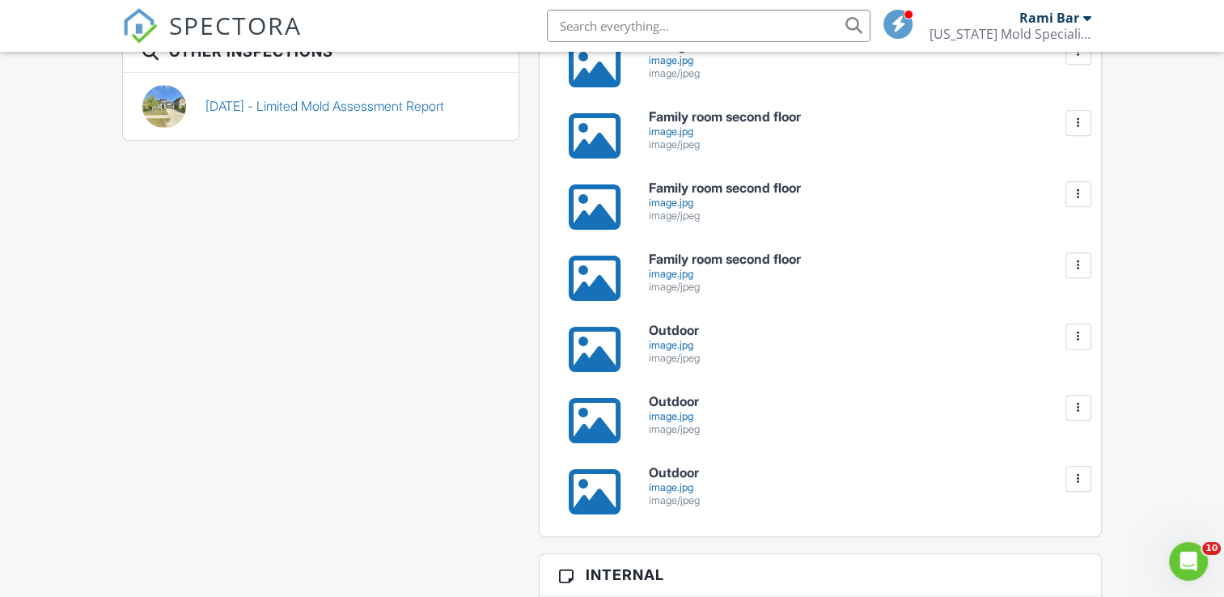
click at [596, 303] on div at bounding box center [594, 278] width 52 height 52
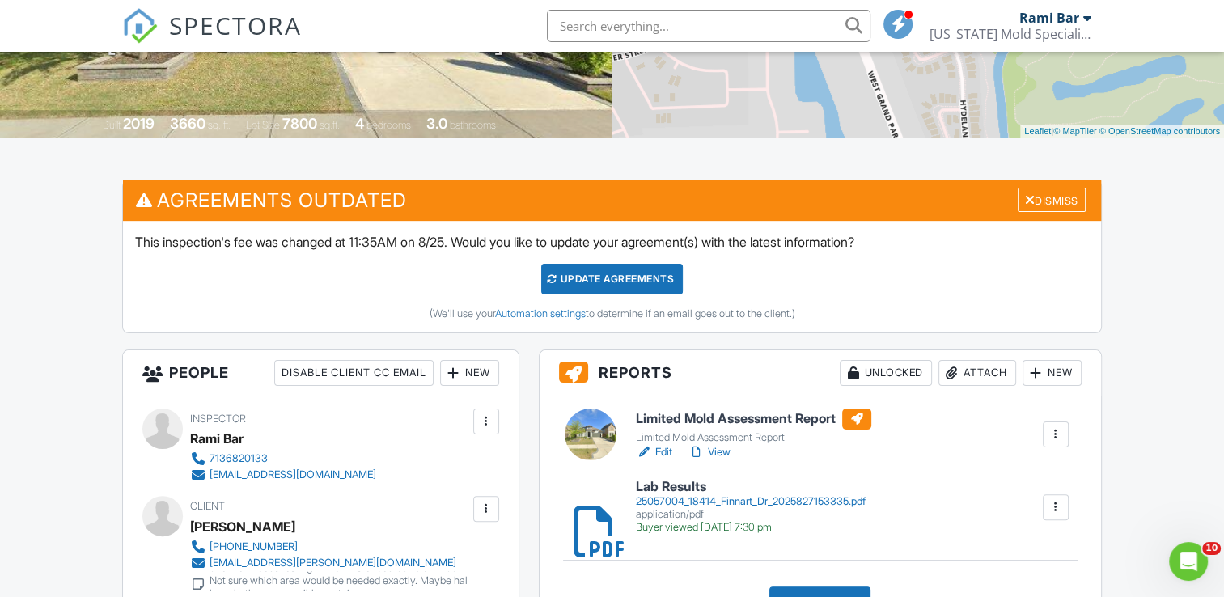
scroll to position [272, 0]
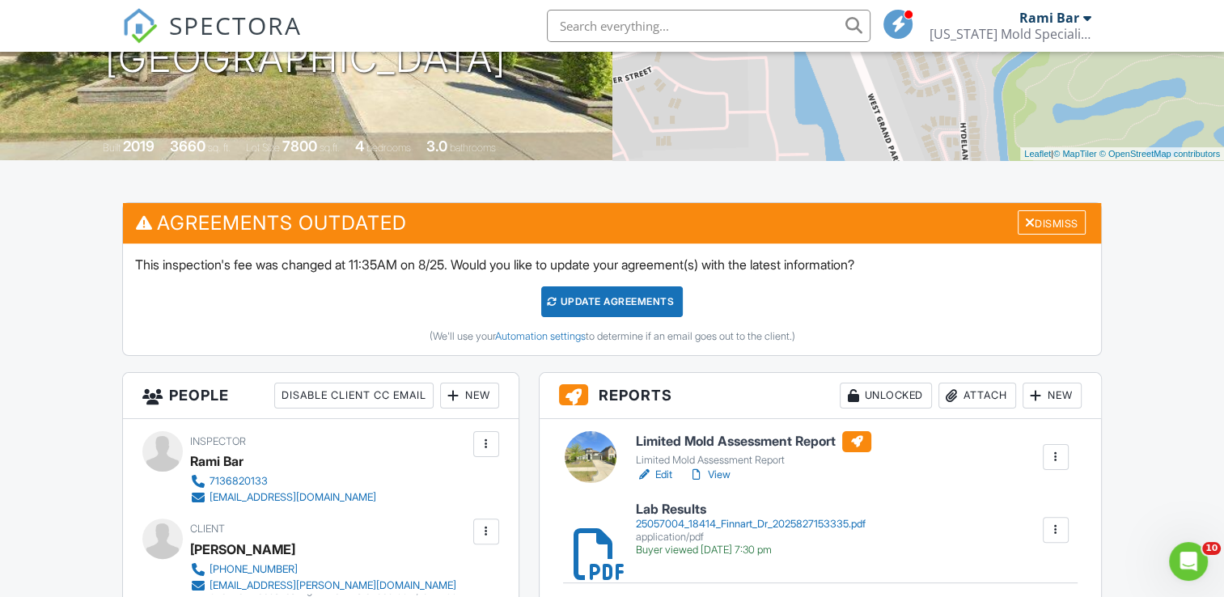
click at [680, 452] on h6 "Limited Mold Assessment Report" at bounding box center [753, 441] width 235 height 21
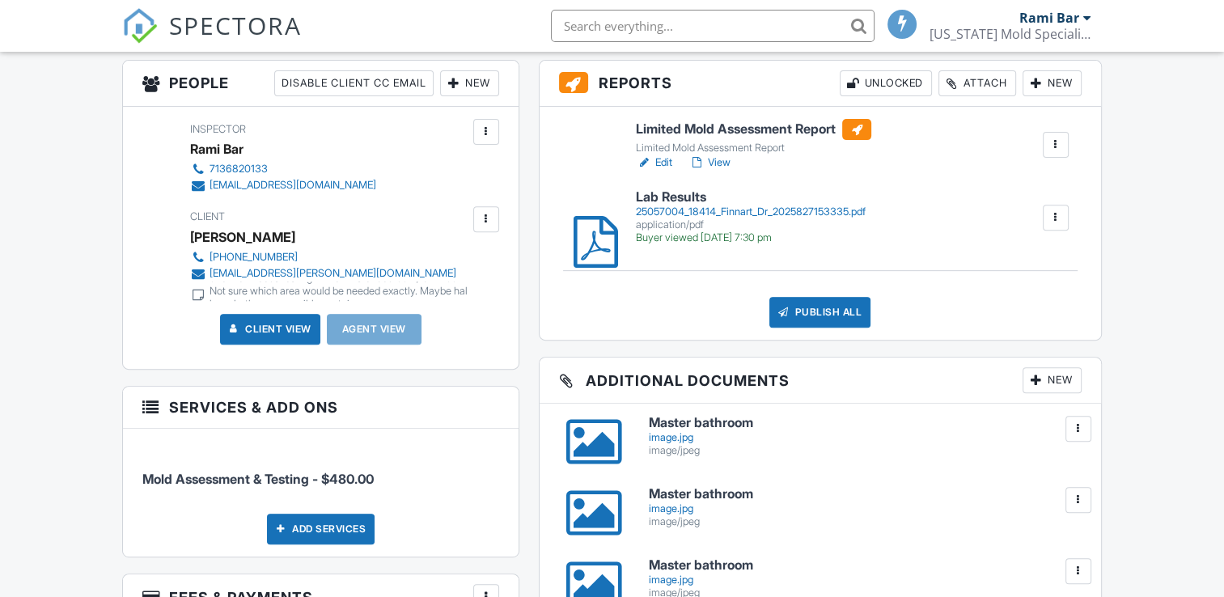
click at [589, 226] on div at bounding box center [581, 218] width 16 height 16
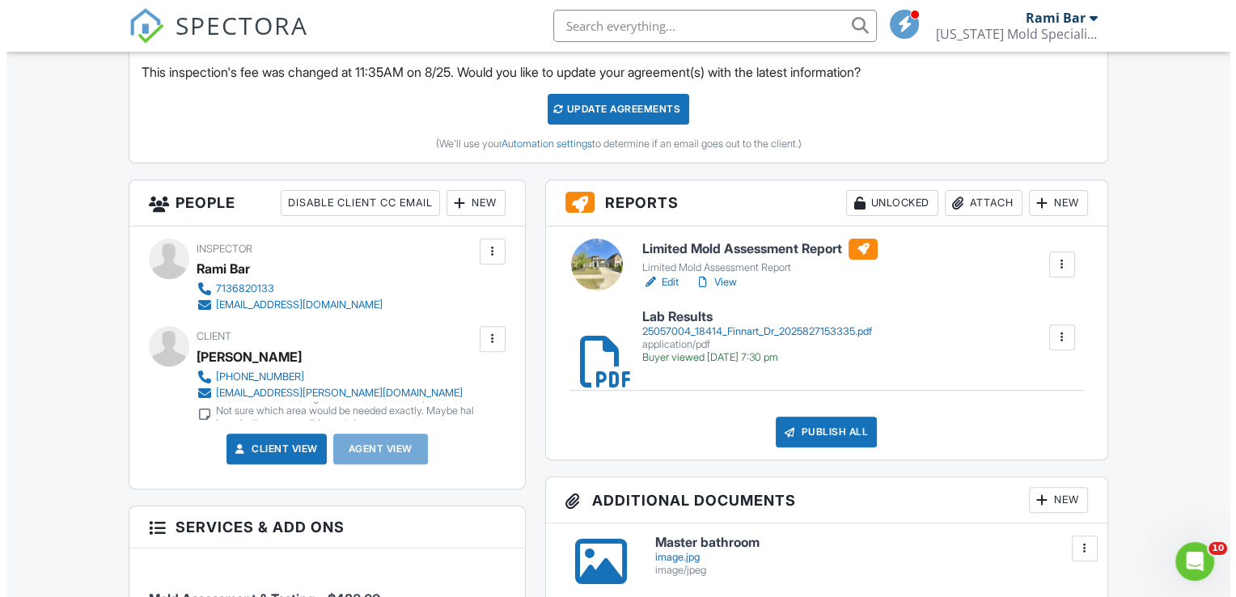
scroll to position [464, 0]
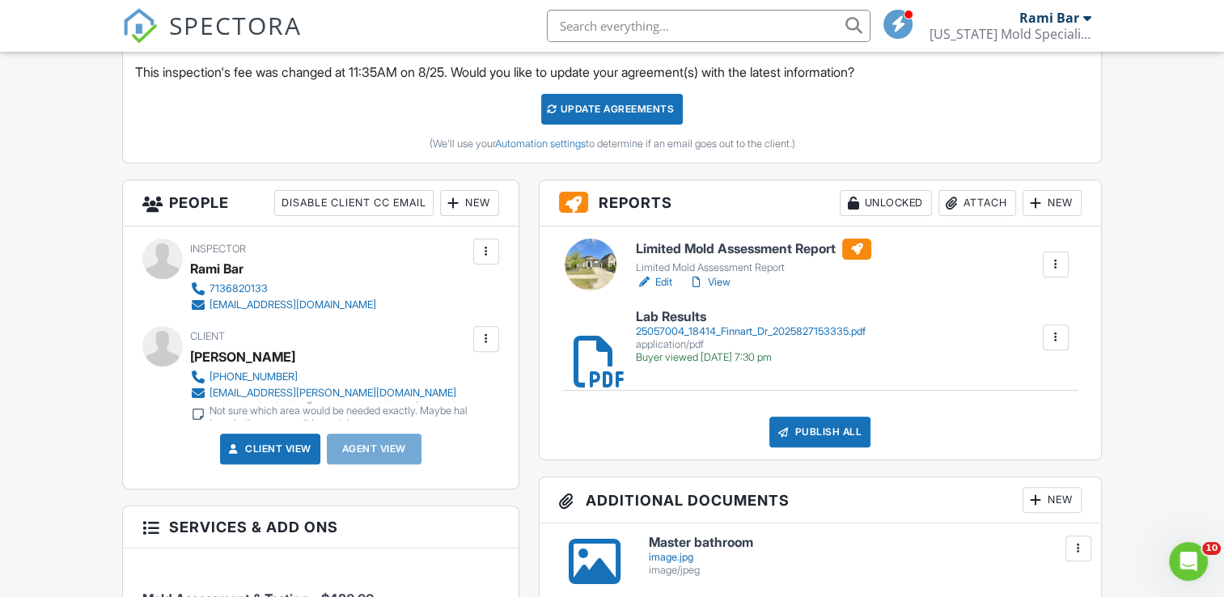
click at [973, 211] on div "Attach" at bounding box center [978, 203] width 78 height 26
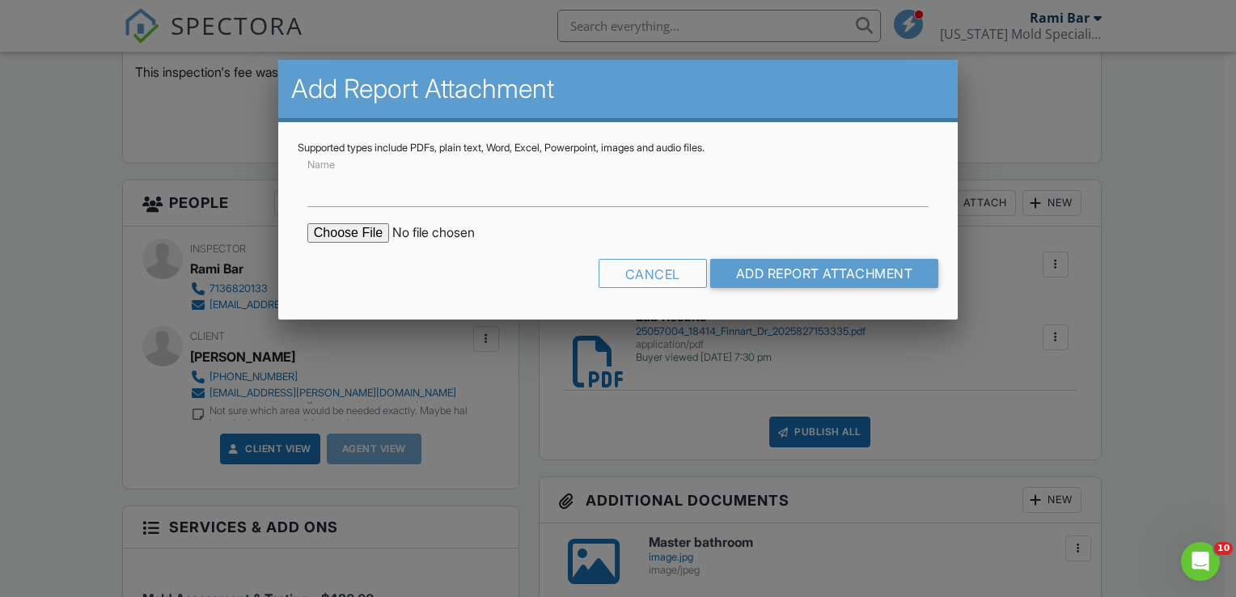
click at [332, 232] on input "file" at bounding box center [444, 232] width 275 height 19
type input "C:\fakepath\18414_Finnart_Dr___Limited_Mold_Assessment_Report.pdf"
click at [738, 265] on input "Add Report Attachment" at bounding box center [824, 273] width 229 height 29
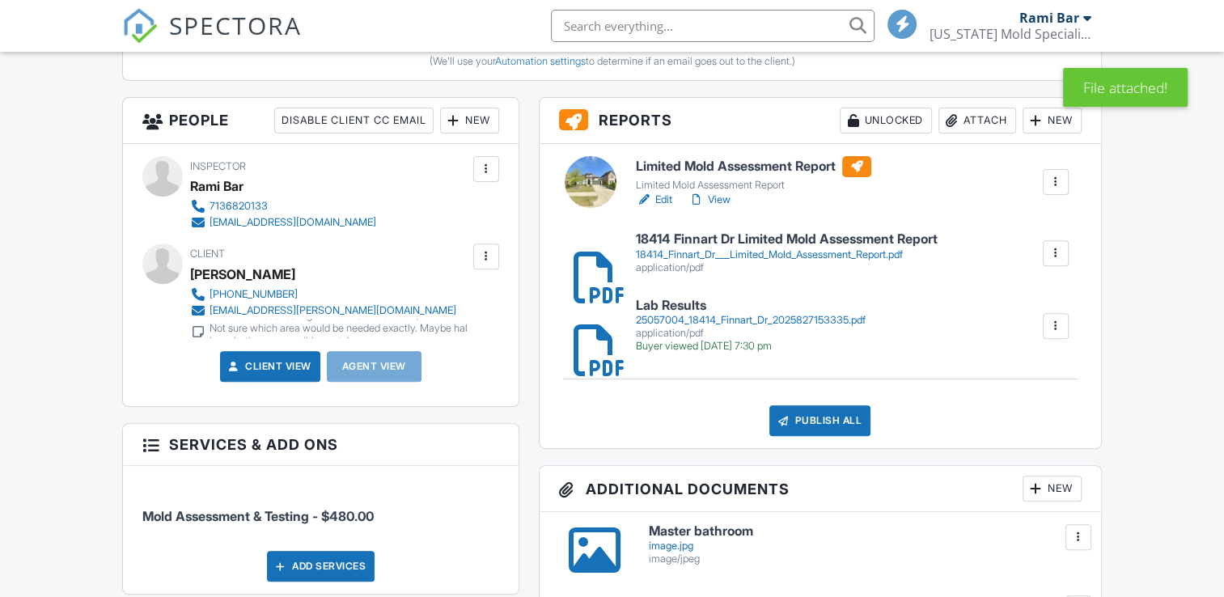
click at [838, 432] on div "Publish All" at bounding box center [820, 420] width 101 height 31
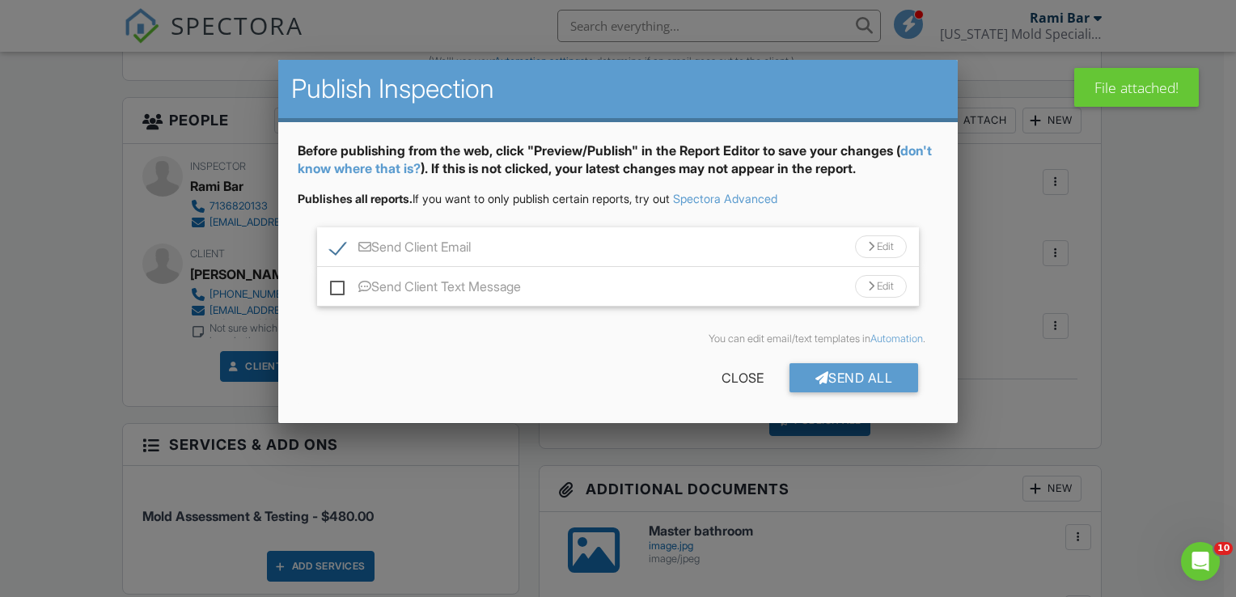
click at [334, 290] on label "Send Client Text Message" at bounding box center [425, 289] width 191 height 20
click at [334, 284] on input "Send Client Text Message" at bounding box center [335, 279] width 11 height 11
checkbox input "true"
click at [842, 377] on div "Send All" at bounding box center [854, 377] width 129 height 29
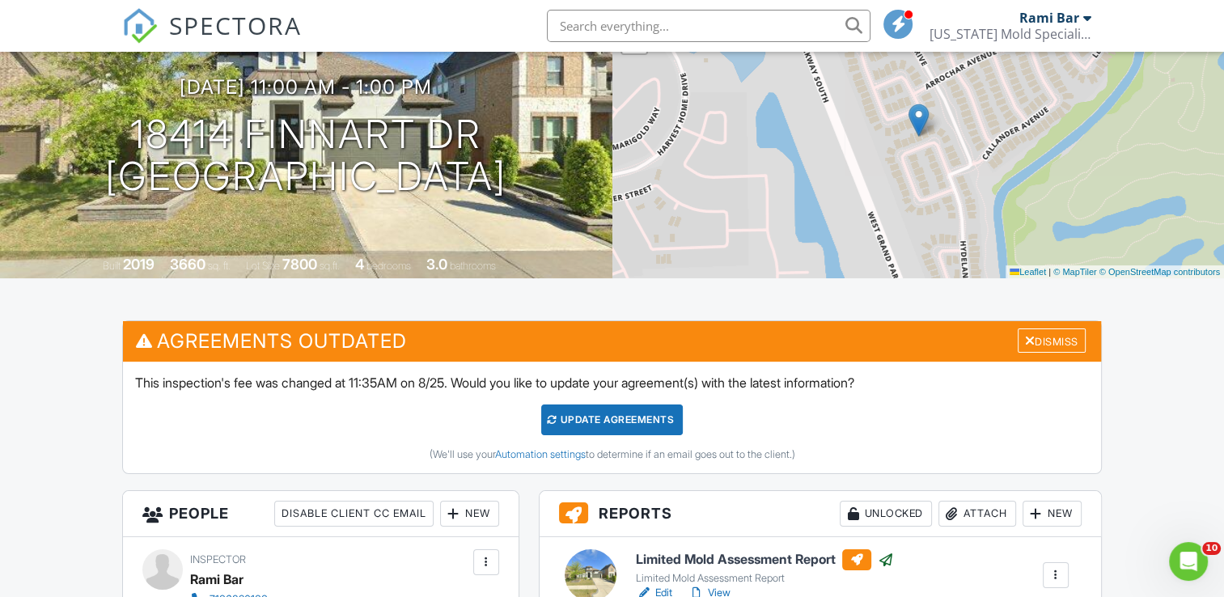
click at [589, 24] on input "text" at bounding box center [709, 26] width 324 height 32
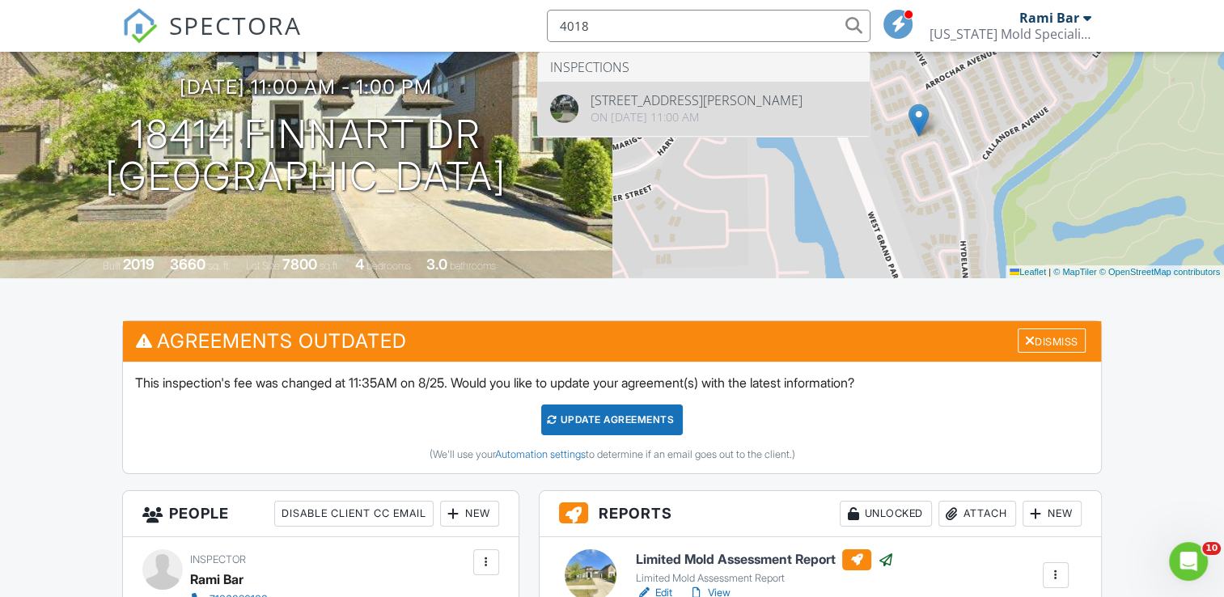
type input "4018"
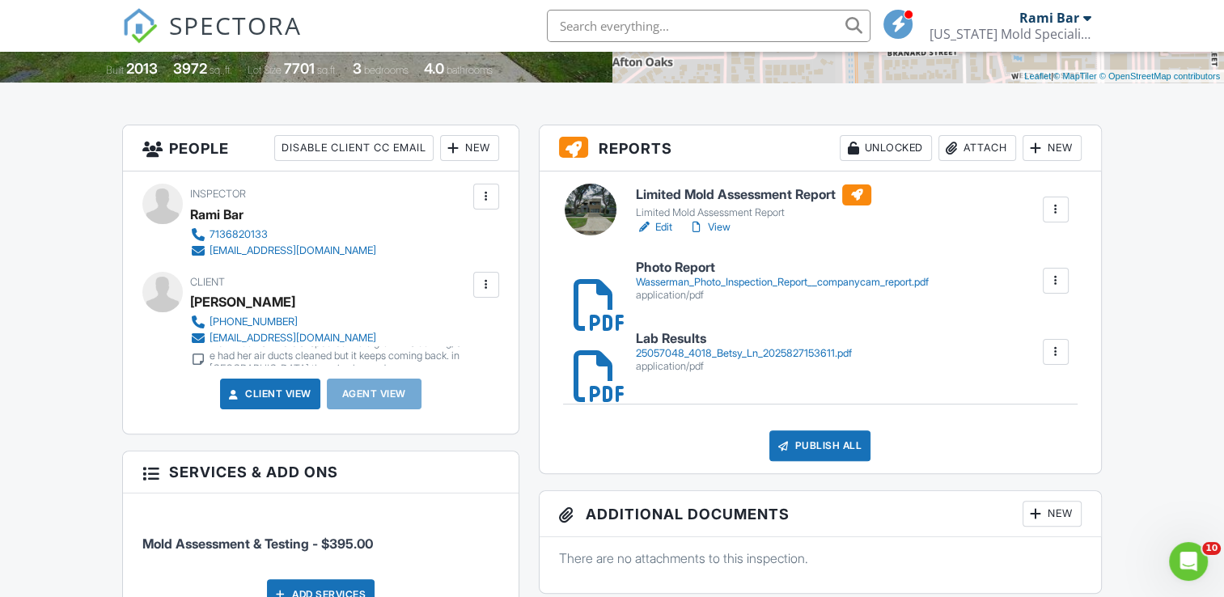
scroll to position [351, 0]
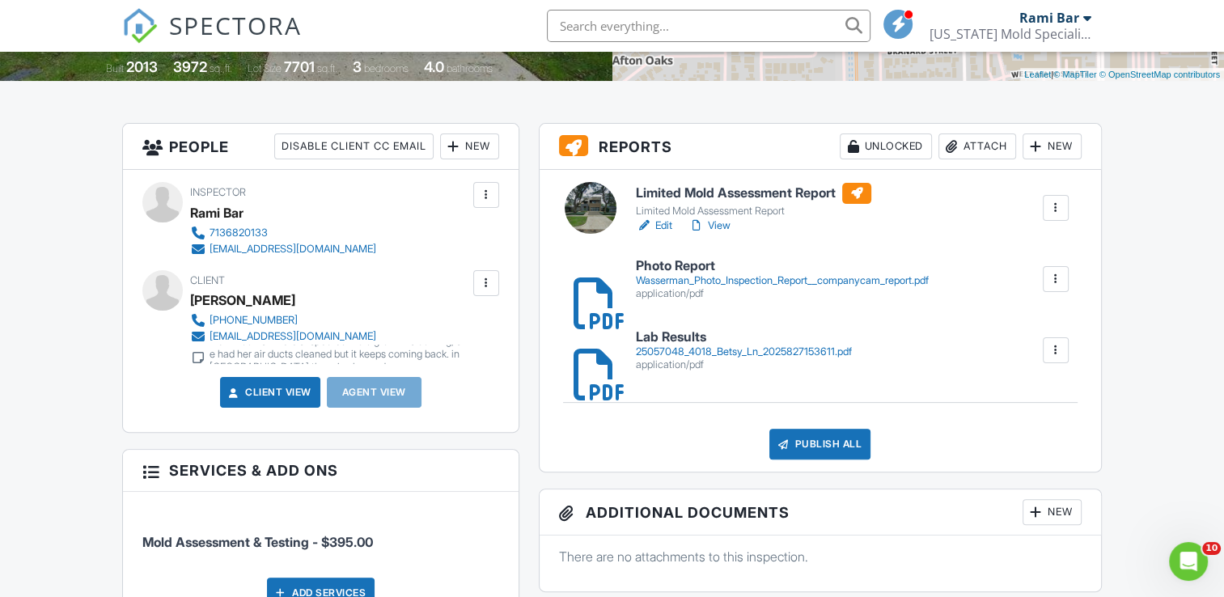
click at [740, 218] on div "Limited Mold Assessment Report" at bounding box center [753, 211] width 235 height 13
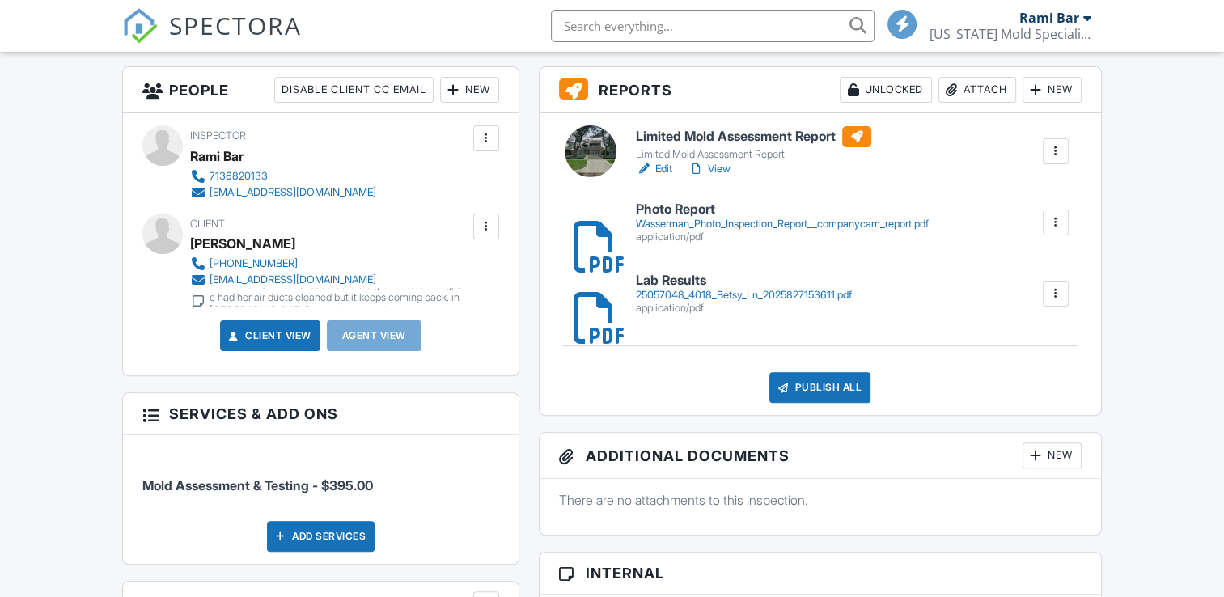
click at [959, 103] on div "Attach" at bounding box center [978, 90] width 78 height 26
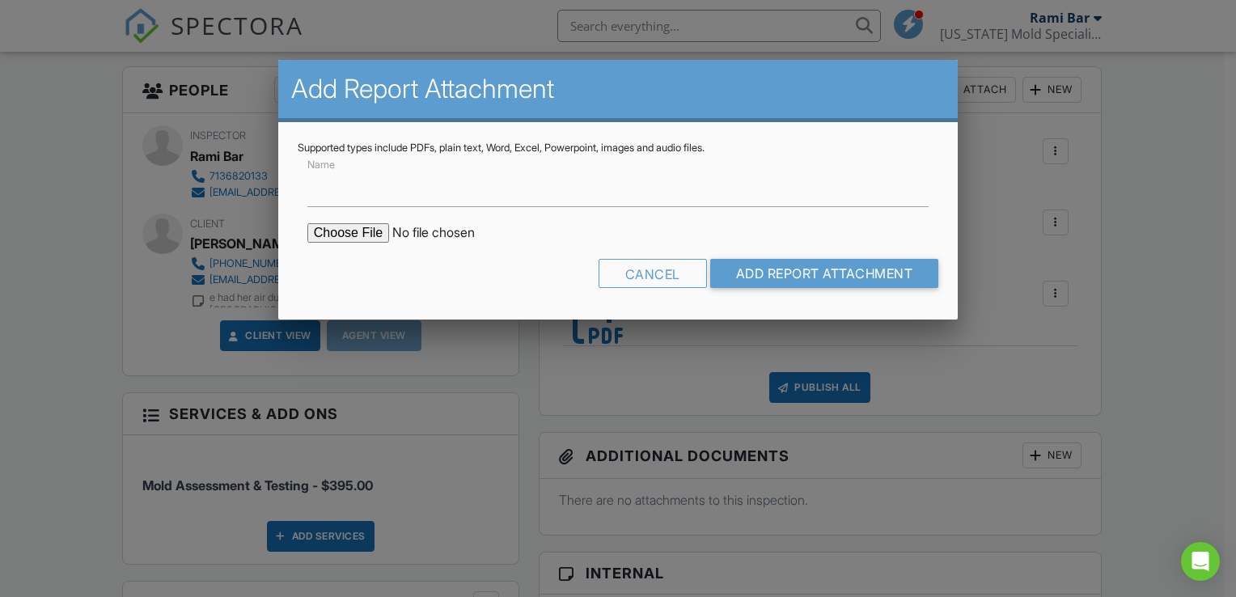
click at [356, 230] on input "file" at bounding box center [444, 232] width 275 height 19
type input "C:\fakepath\4018_Betsy_Ln___Limited_Mold_Assessment_Report.pdf"
click at [808, 275] on input "Add Report Attachment" at bounding box center [824, 273] width 229 height 29
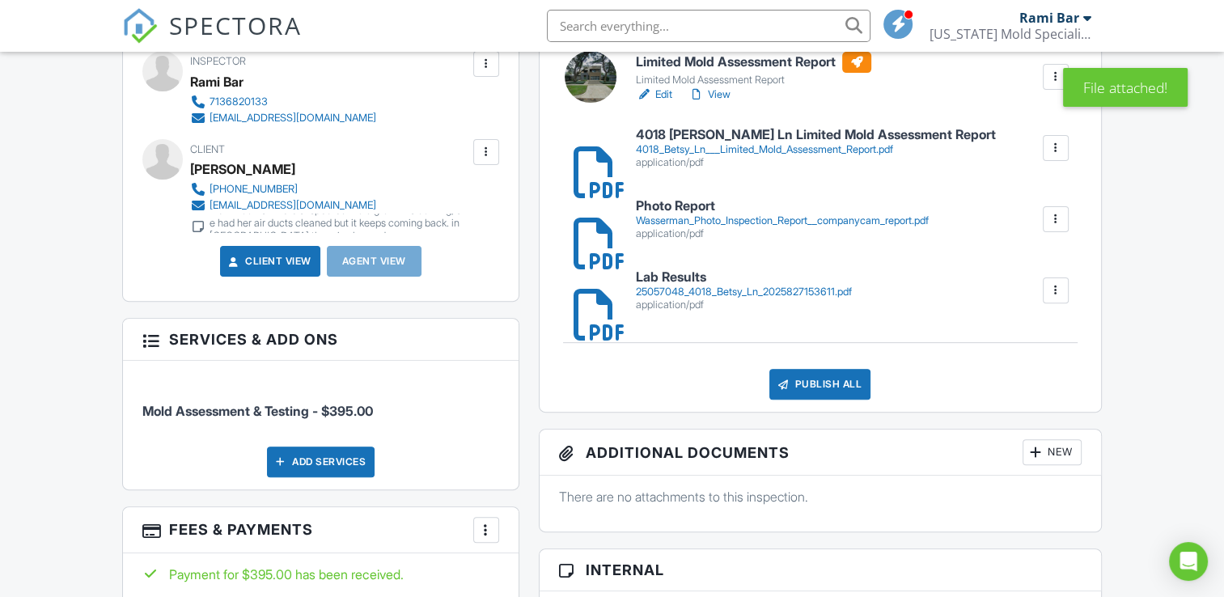
click at [825, 400] on div "Publish All" at bounding box center [820, 384] width 101 height 31
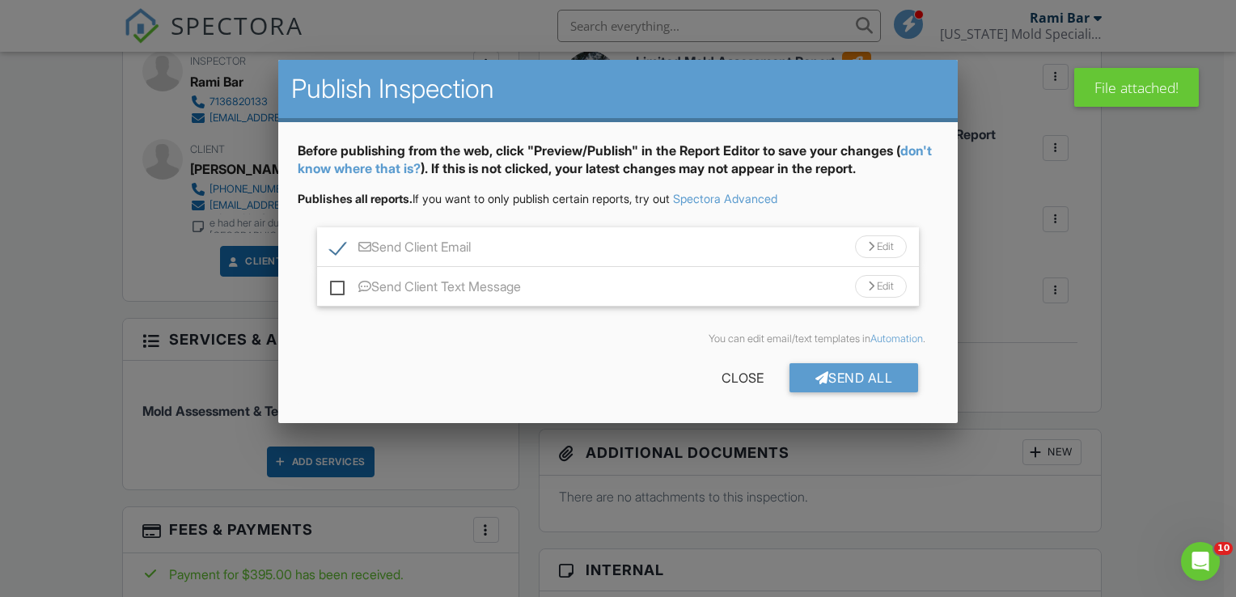
click at [341, 287] on label "Send Client Text Message" at bounding box center [425, 289] width 191 height 20
click at [341, 284] on input "Send Client Text Message" at bounding box center [335, 279] width 11 height 11
checkbox input "true"
click at [827, 375] on div "Send All" at bounding box center [854, 377] width 129 height 29
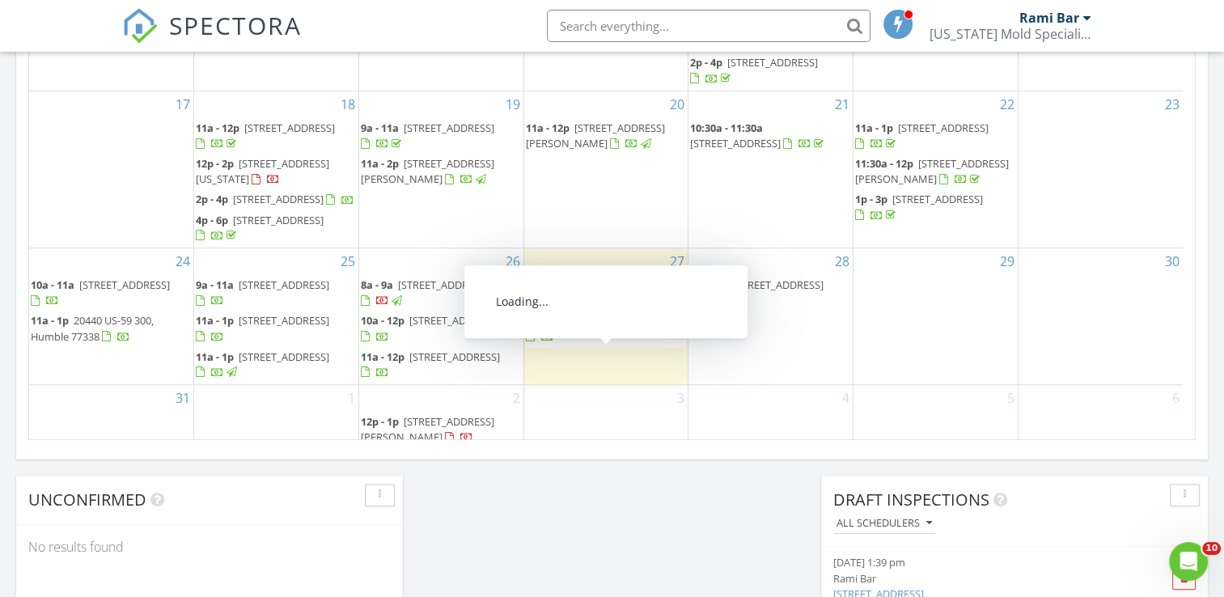
scroll to position [183, 0]
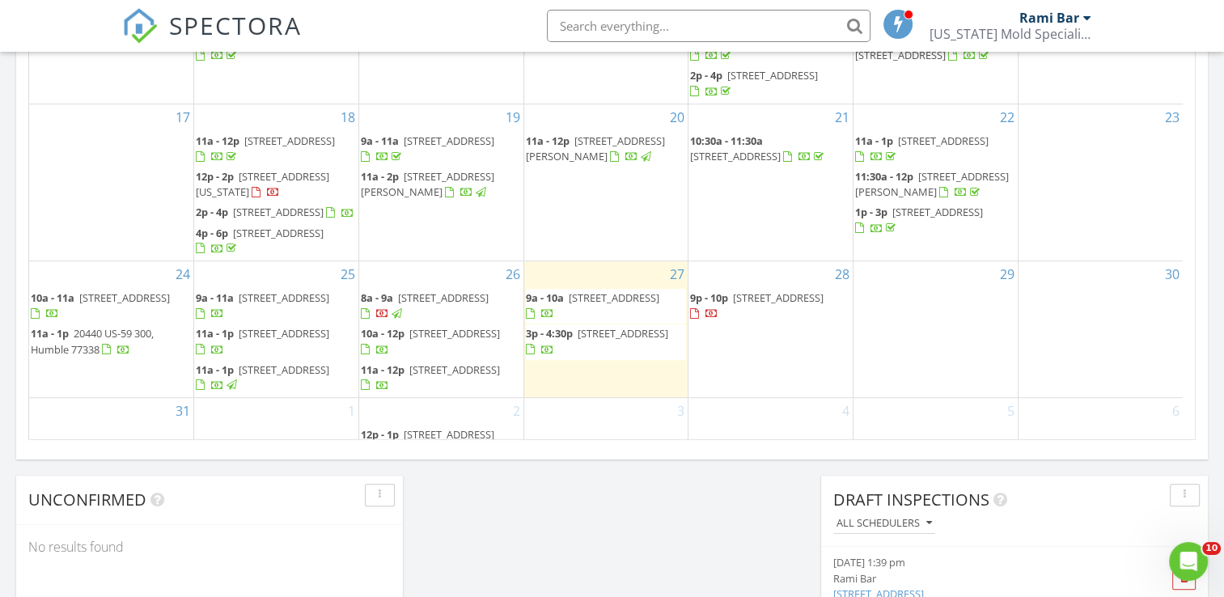
click at [661, 27] on input "text" at bounding box center [709, 26] width 324 height 32
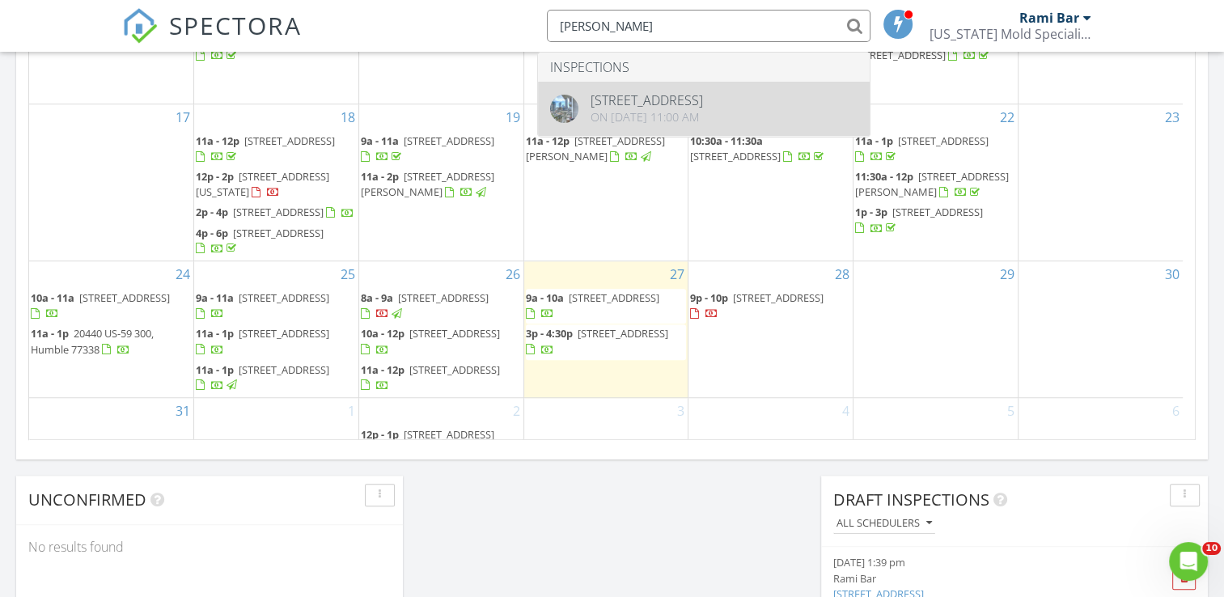
type input "preston"
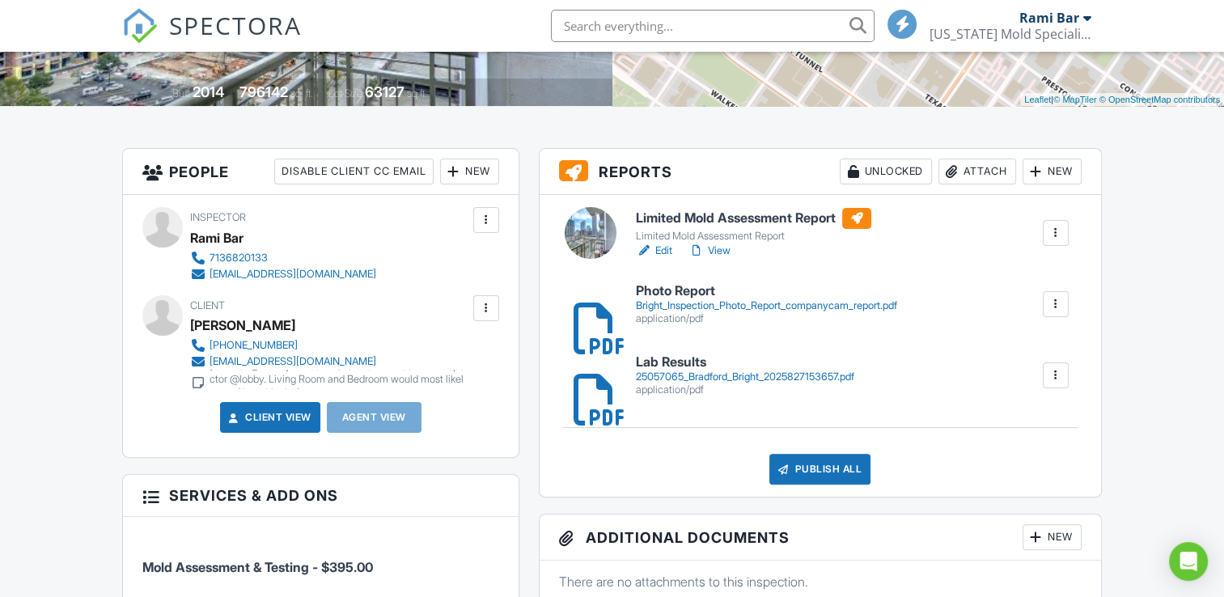
click at [686, 243] on div "Limited Mold Assessment Report" at bounding box center [753, 236] width 235 height 13
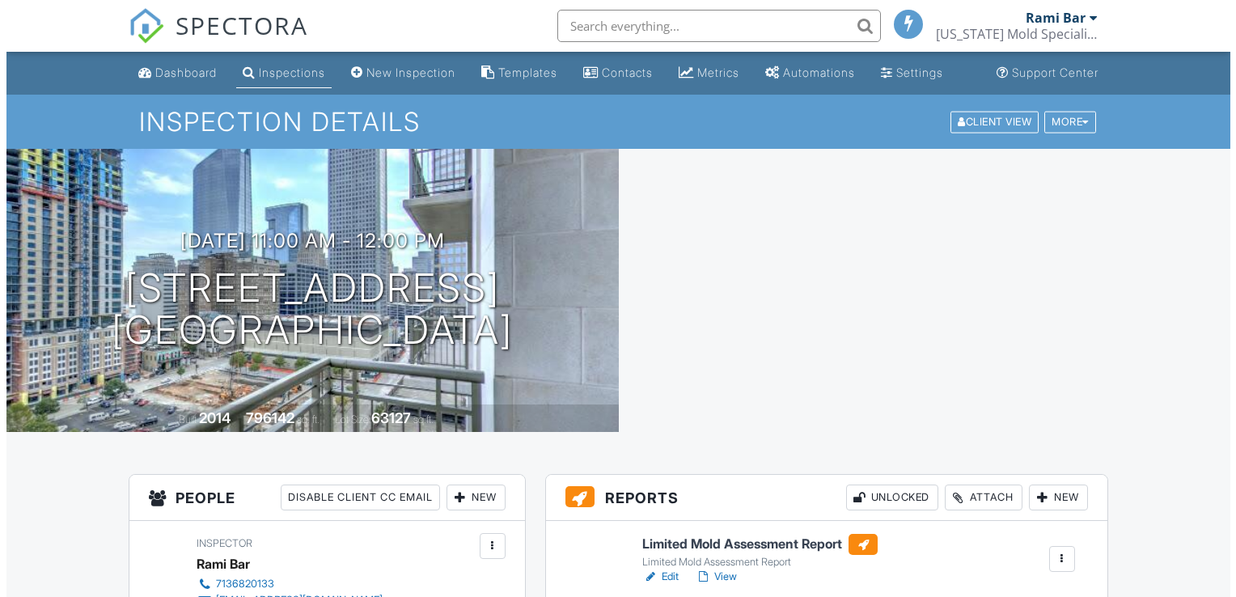
scroll to position [123, 0]
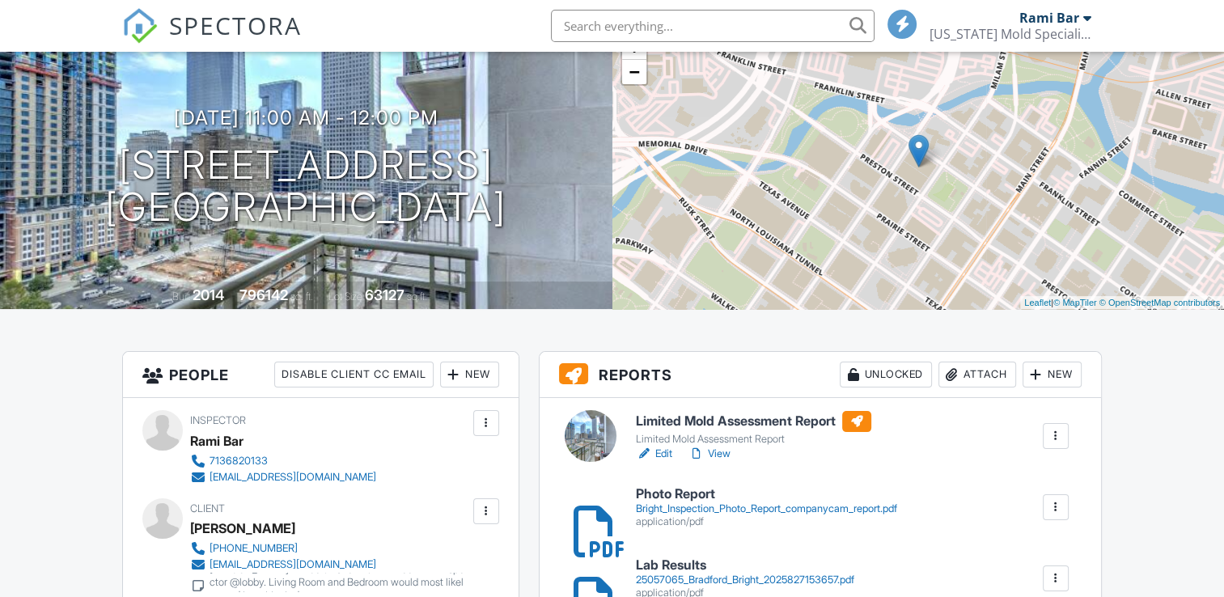
click at [975, 387] on div "Attach" at bounding box center [978, 375] width 78 height 26
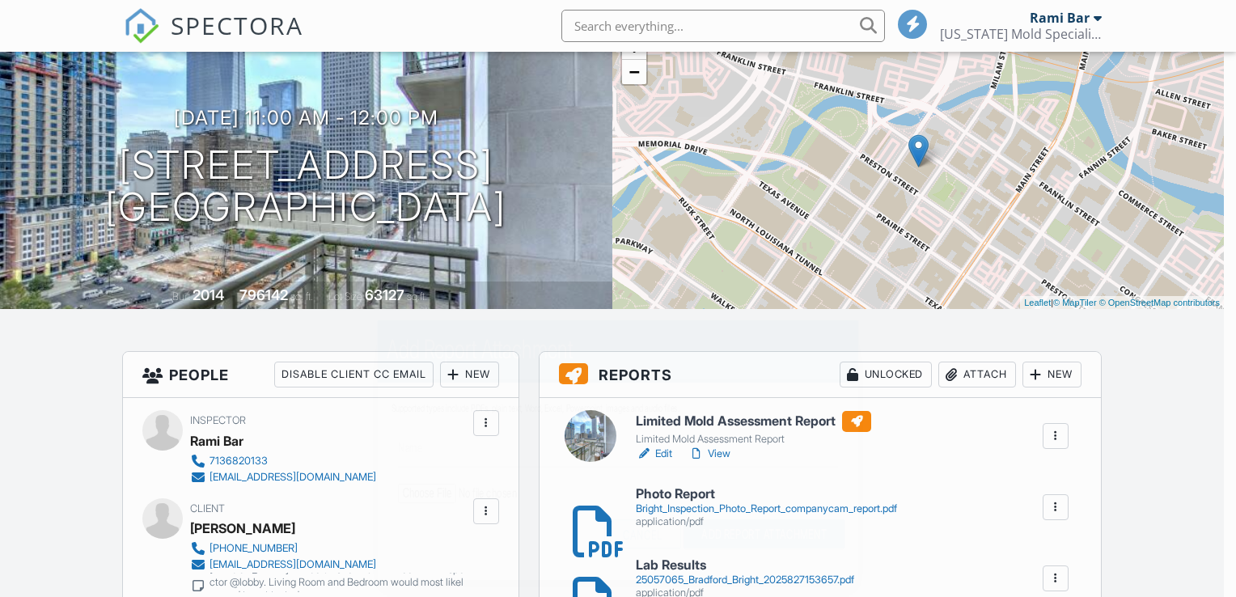
scroll to position [0, 0]
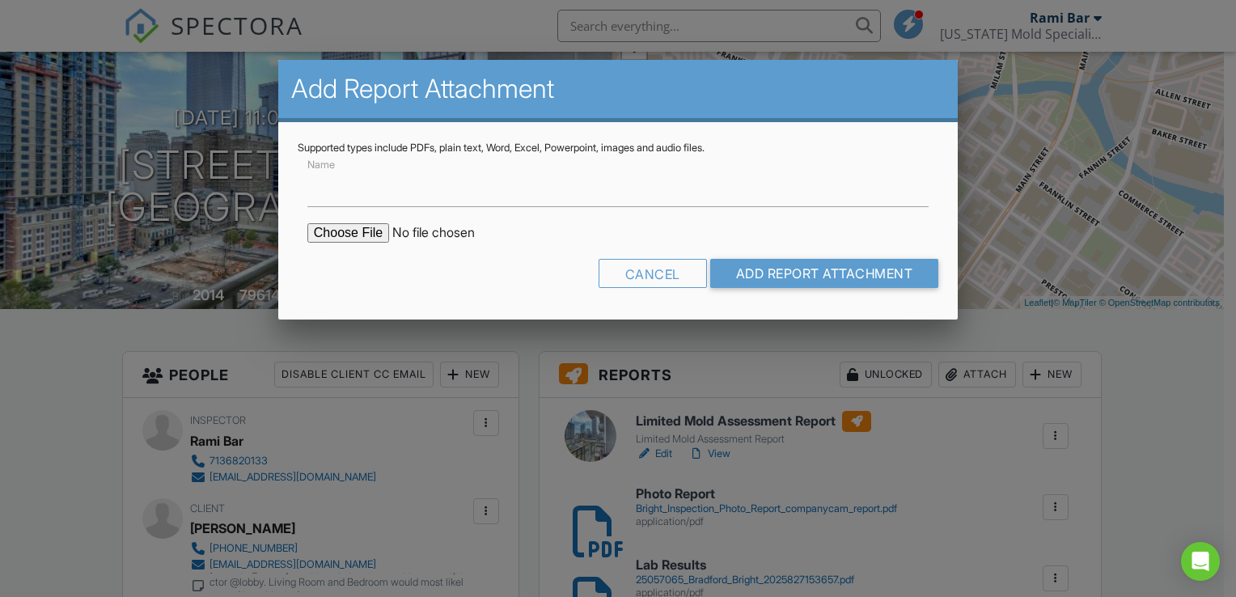
click at [372, 239] on input "file" at bounding box center [444, 232] width 275 height 19
type input "C:\fakepath\777_Preston_St_22L___Limited_Mold_Assessment_Report.pdf"
click at [794, 274] on input "Add Report Attachment" at bounding box center [824, 273] width 229 height 29
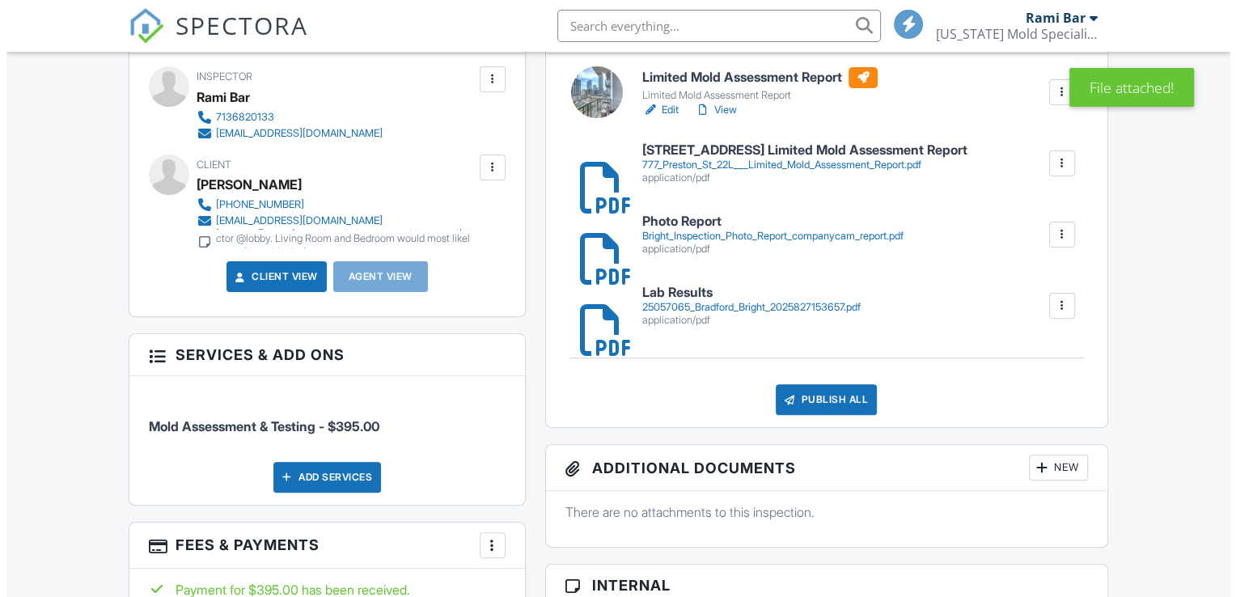
scroll to position [504, 0]
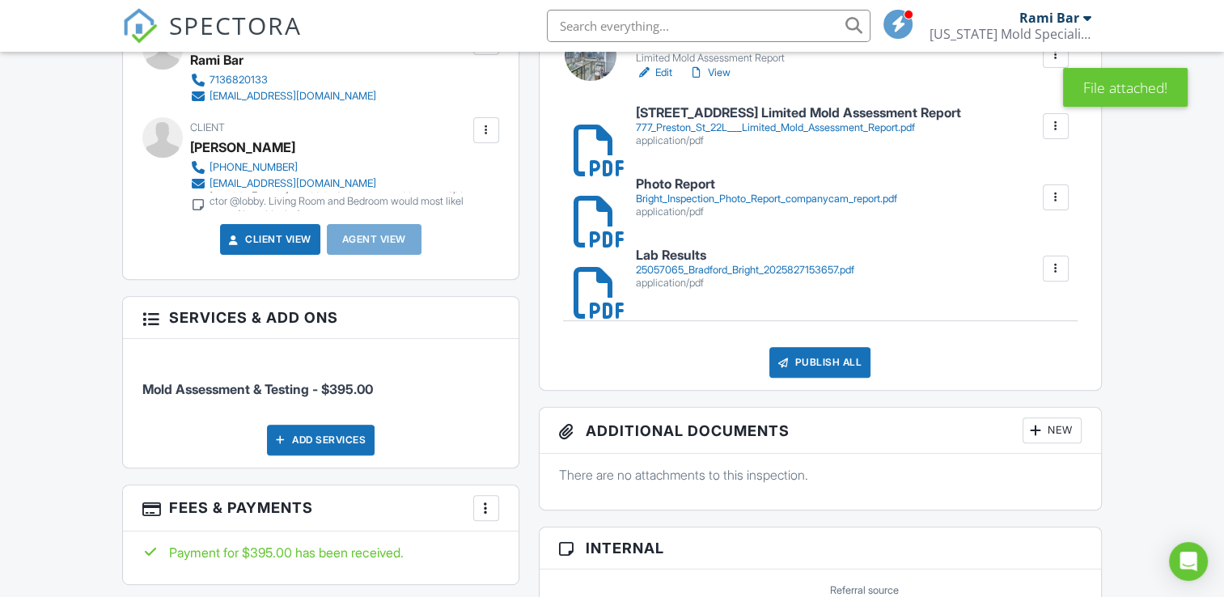
click at [825, 374] on div "Publish All" at bounding box center [820, 362] width 101 height 31
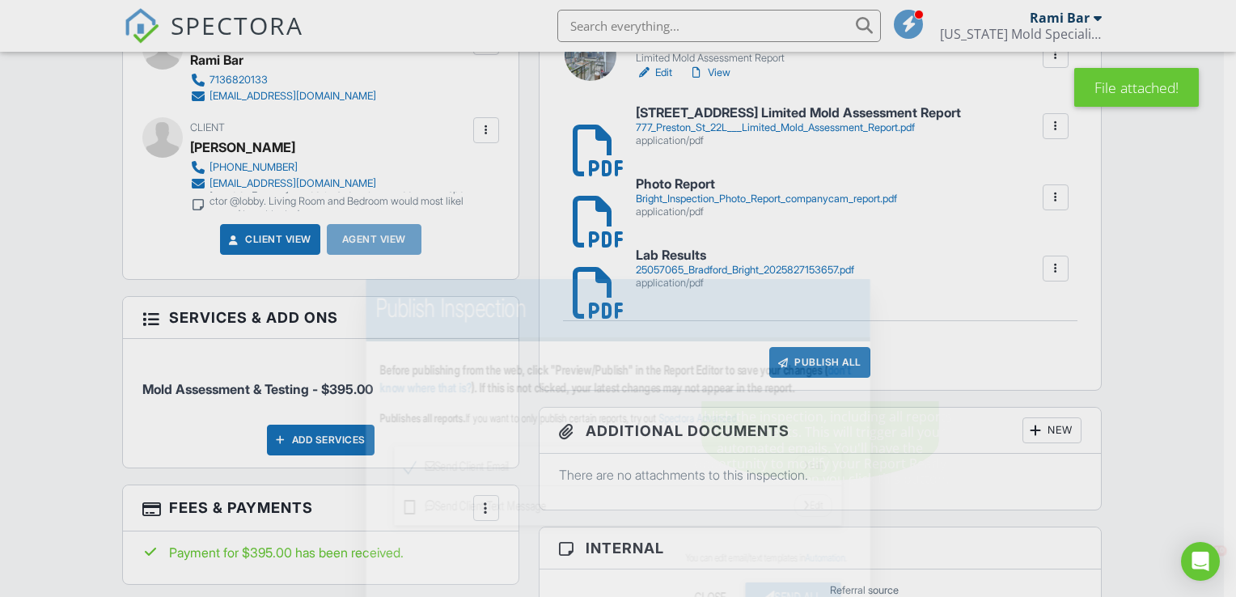
scroll to position [0, 0]
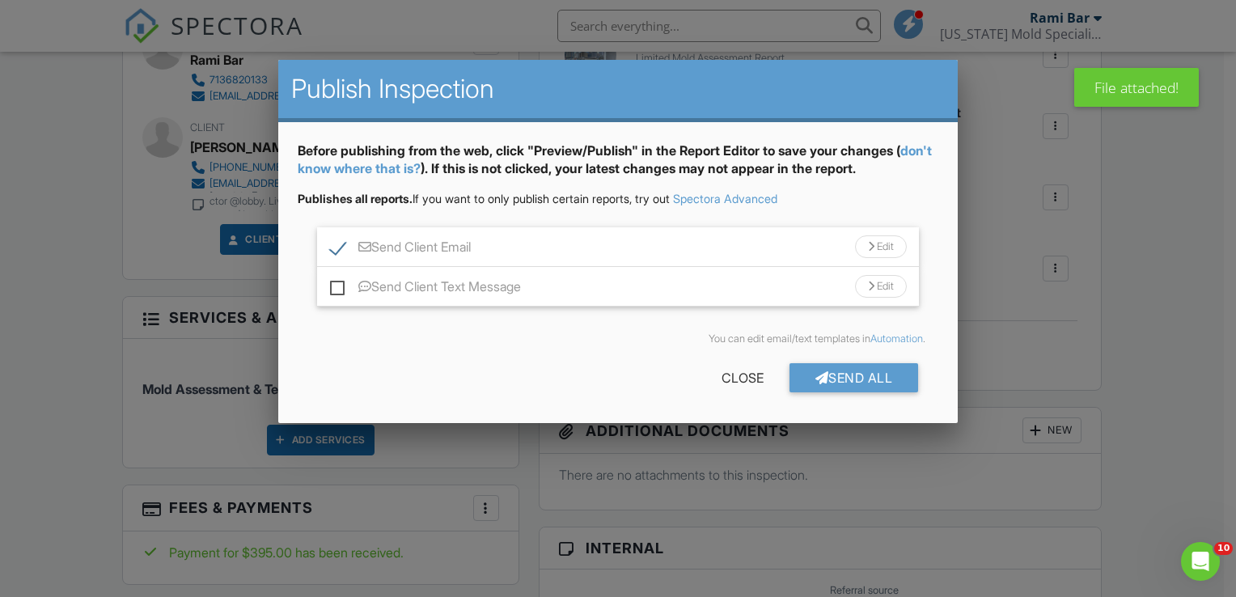
click at [335, 290] on label "Send Client Text Message" at bounding box center [425, 289] width 191 height 20
click at [335, 284] on input "Send Client Text Message" at bounding box center [335, 279] width 11 height 11
checkbox input "true"
click at [859, 380] on div "Send All" at bounding box center [854, 377] width 129 height 29
